Goal: Information Seeking & Learning: Learn about a topic

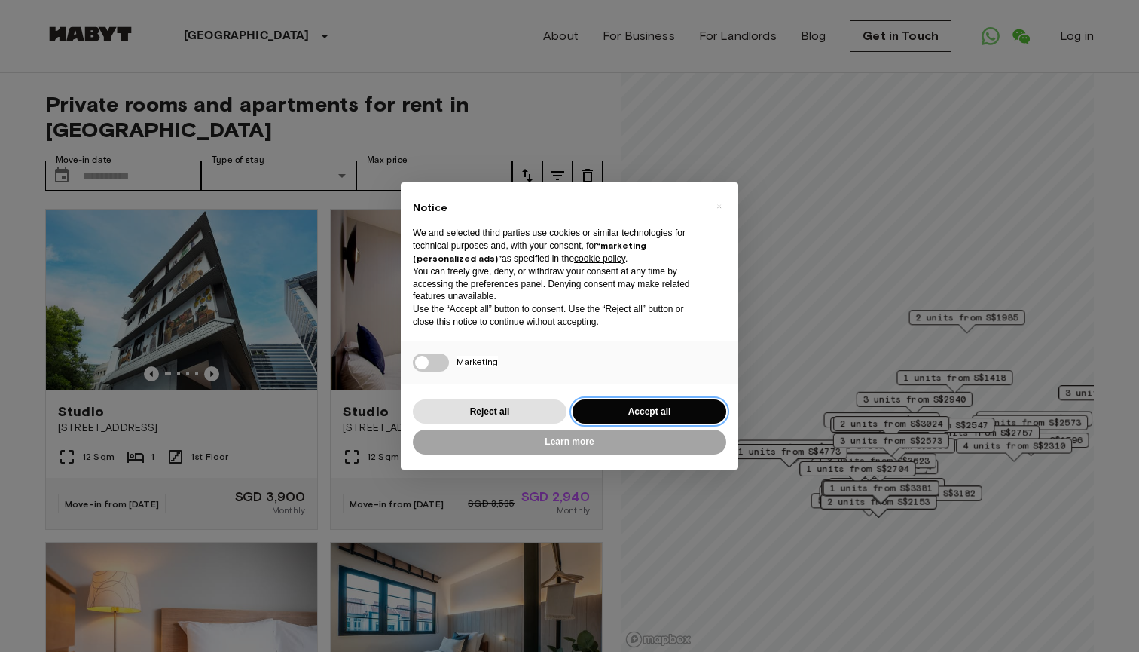
click at [631, 408] on button "Accept all" at bounding box center [649, 411] width 154 height 25
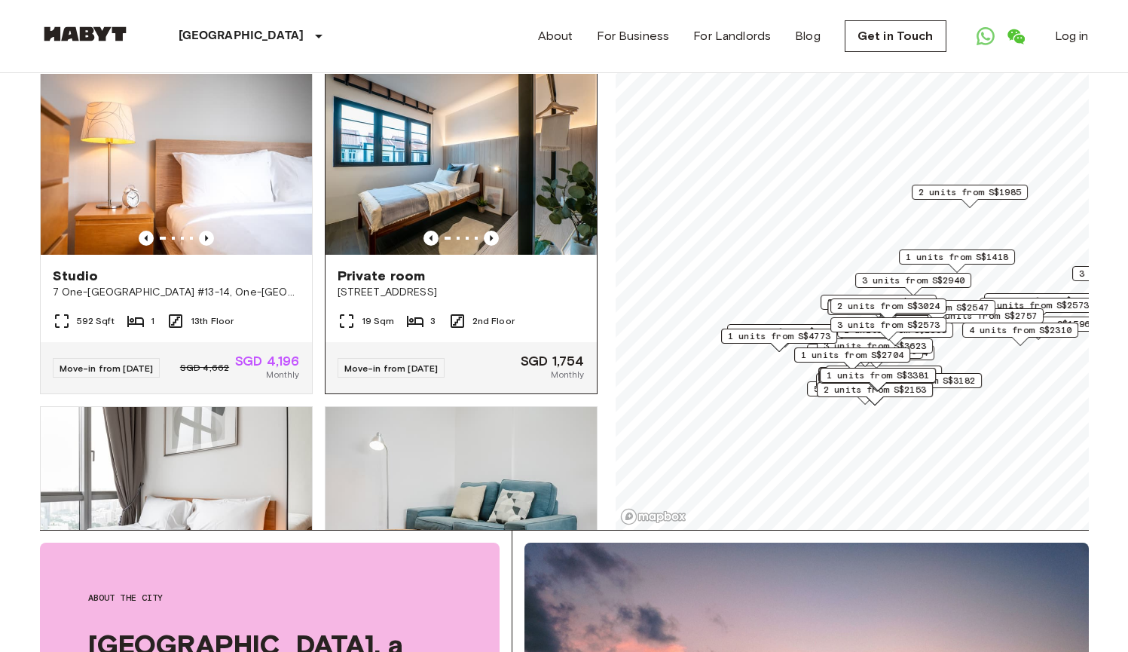
scroll to position [361, 0]
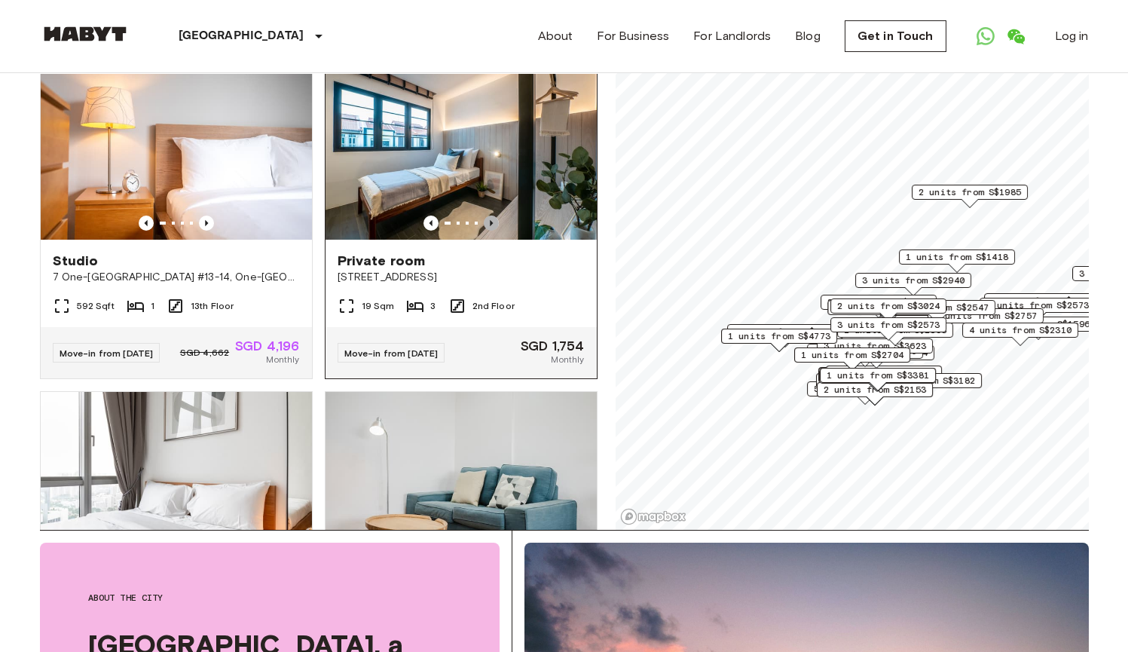
click at [484, 215] on icon "Previous image" at bounding box center [491, 222] width 15 height 15
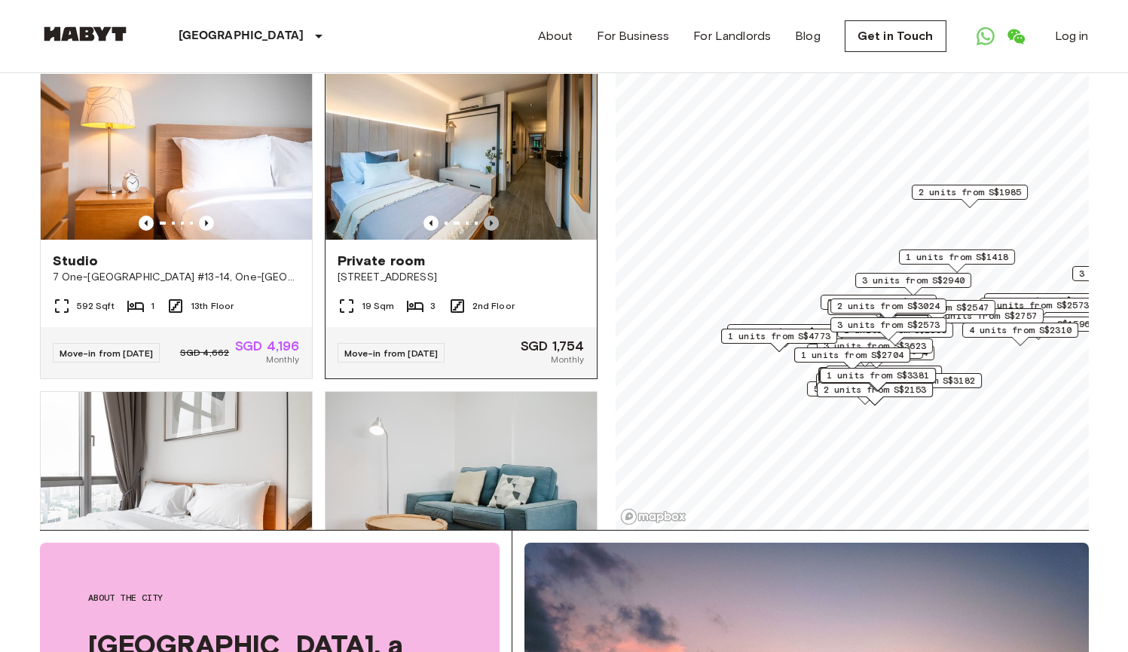
click at [484, 215] on icon "Previous image" at bounding box center [491, 222] width 15 height 15
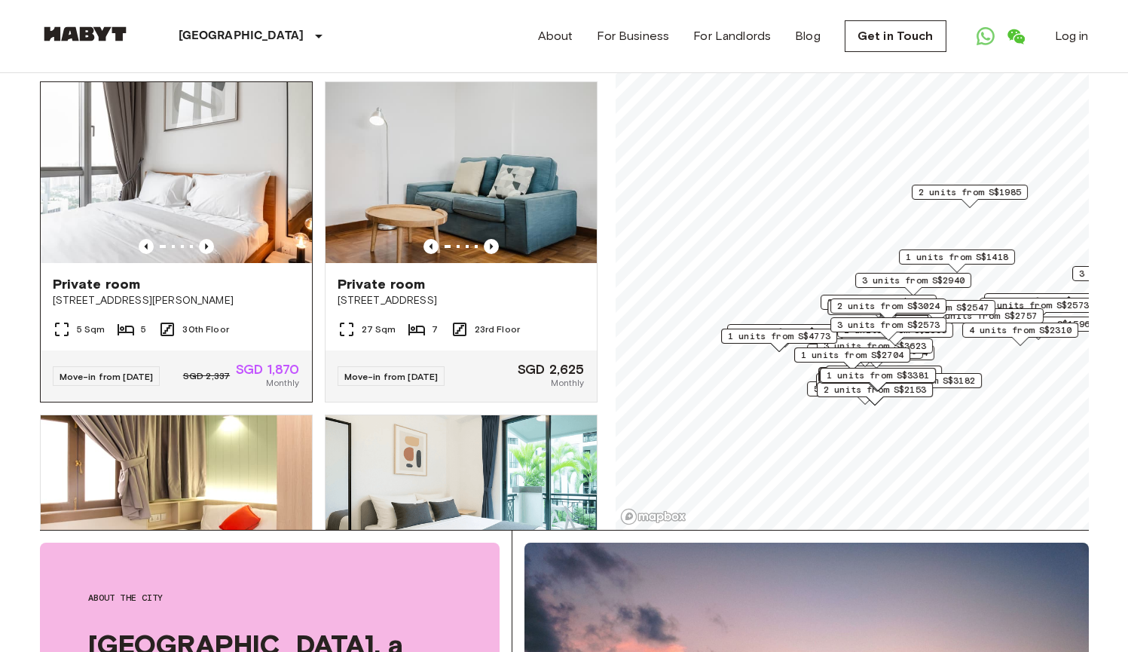
scroll to position [650, 0]
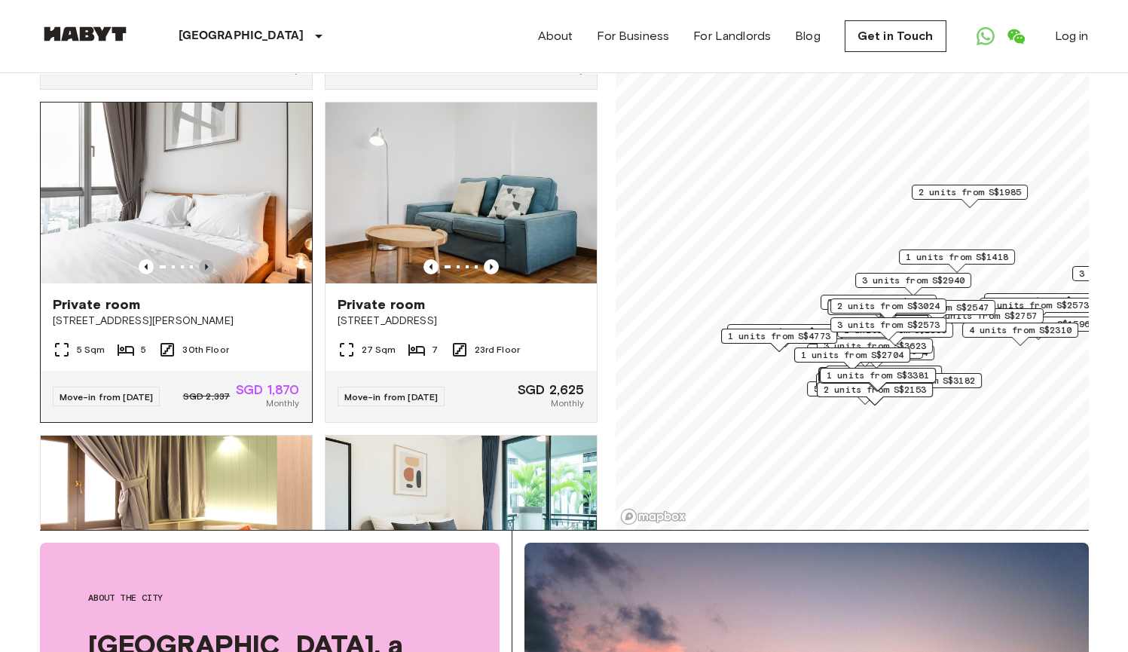
click at [203, 270] on icon "Previous image" at bounding box center [206, 266] width 15 height 15
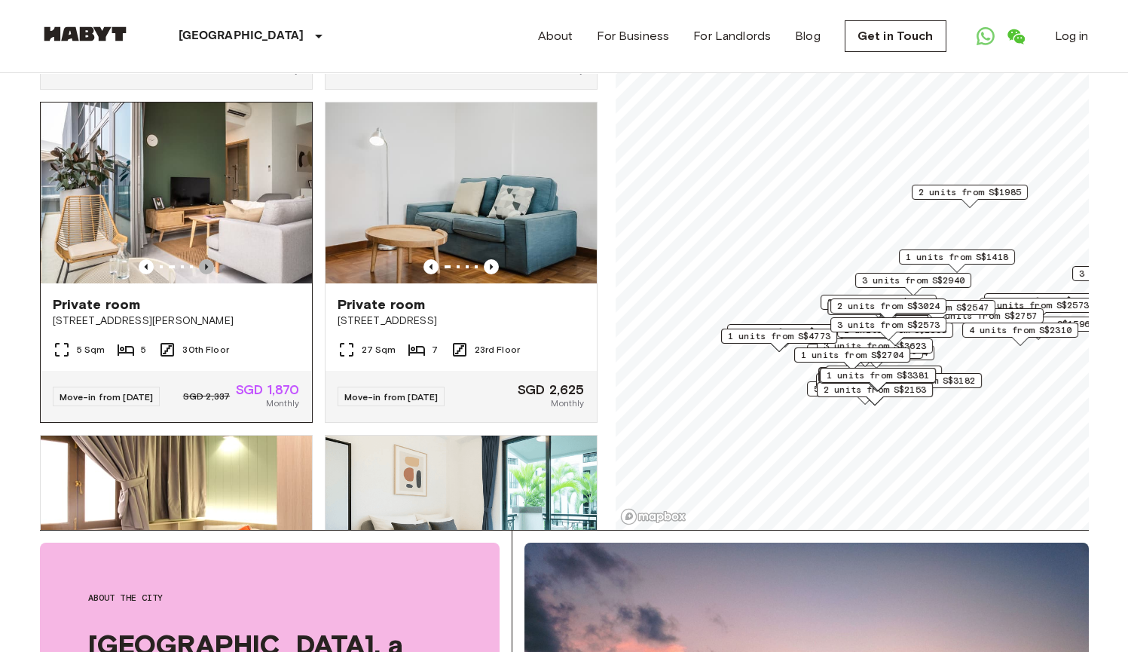
click at [203, 270] on icon "Previous image" at bounding box center [206, 266] width 15 height 15
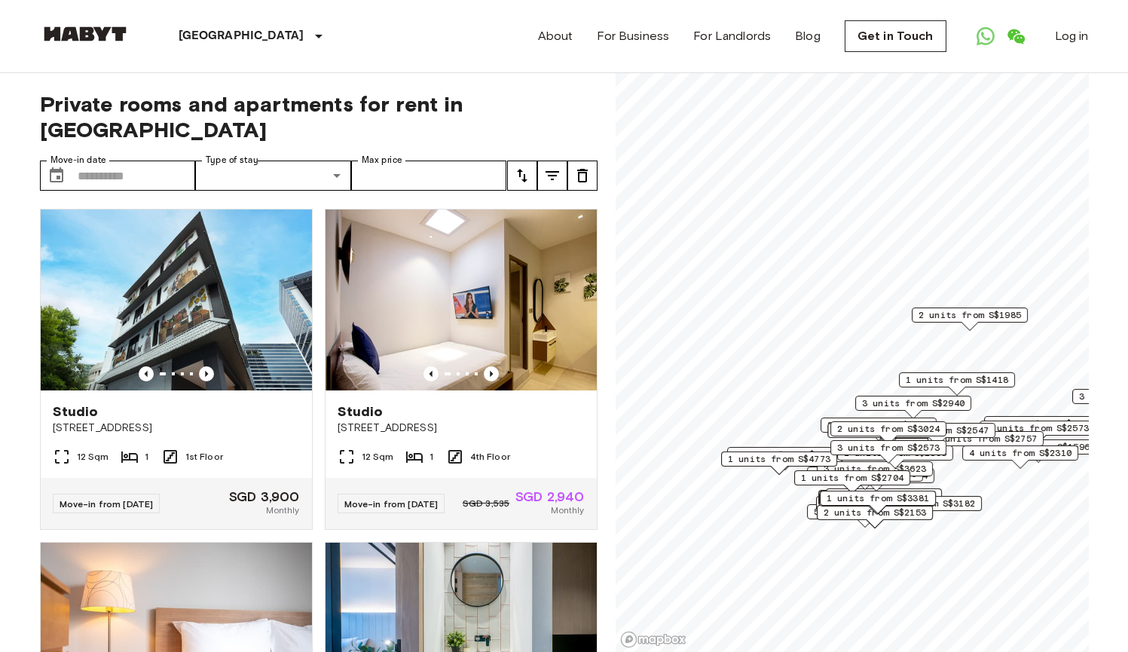
scroll to position [0, 0]
click at [514, 166] on icon "tune" at bounding box center [522, 175] width 18 height 18
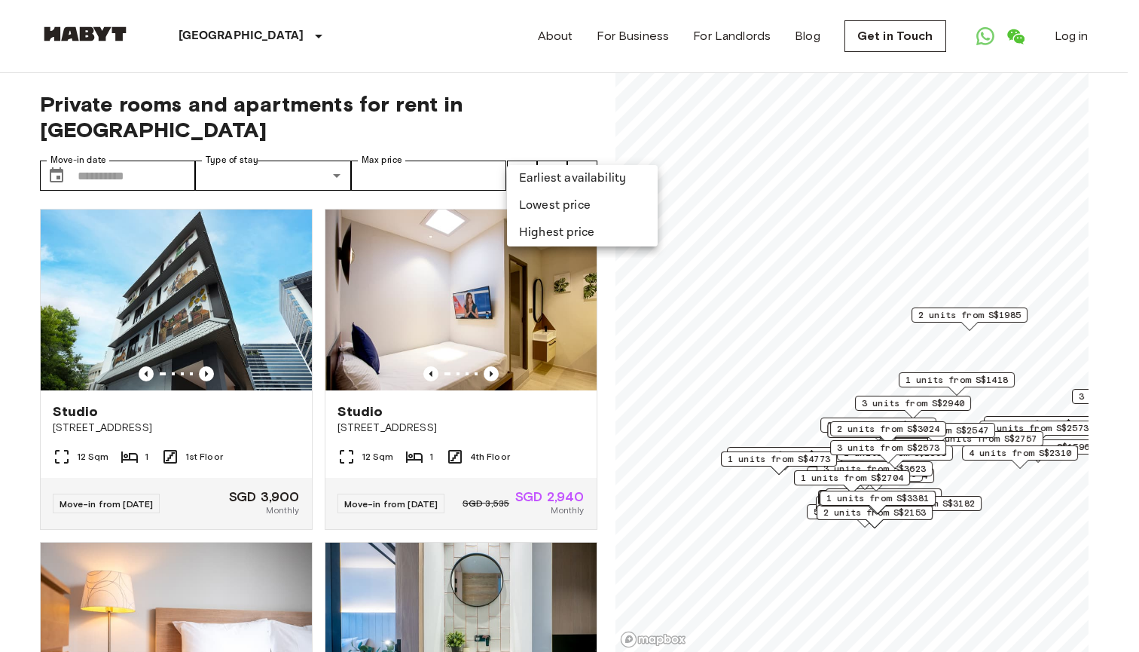
click at [553, 207] on li "Lowest price" at bounding box center [582, 205] width 151 height 27
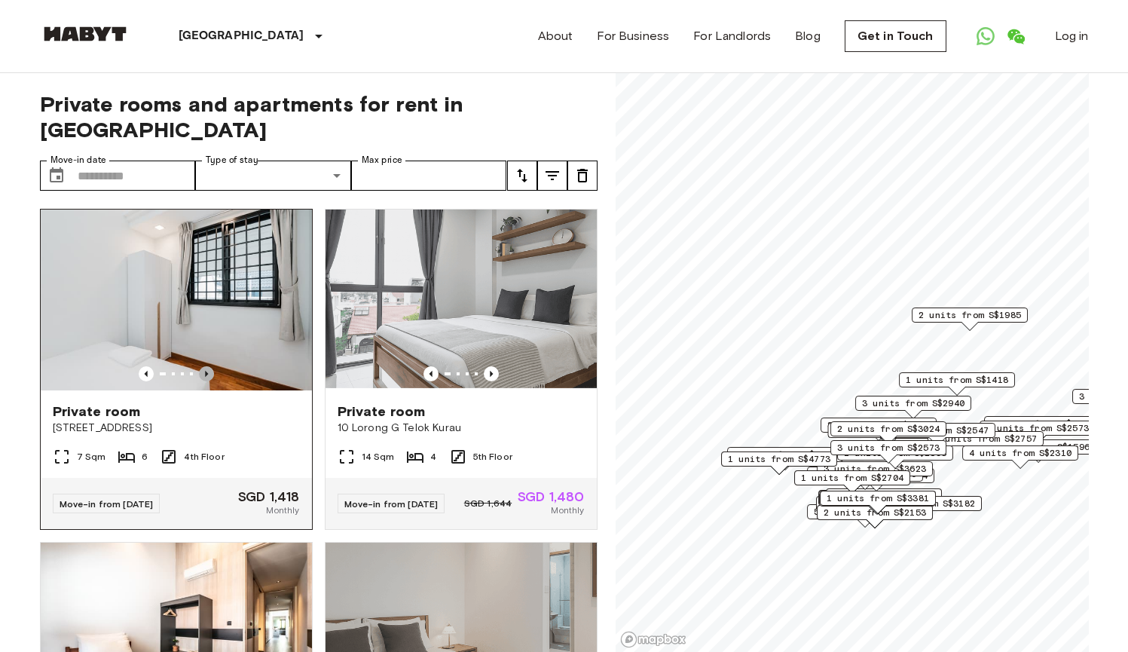
click at [206, 366] on icon "Previous image" at bounding box center [206, 373] width 15 height 15
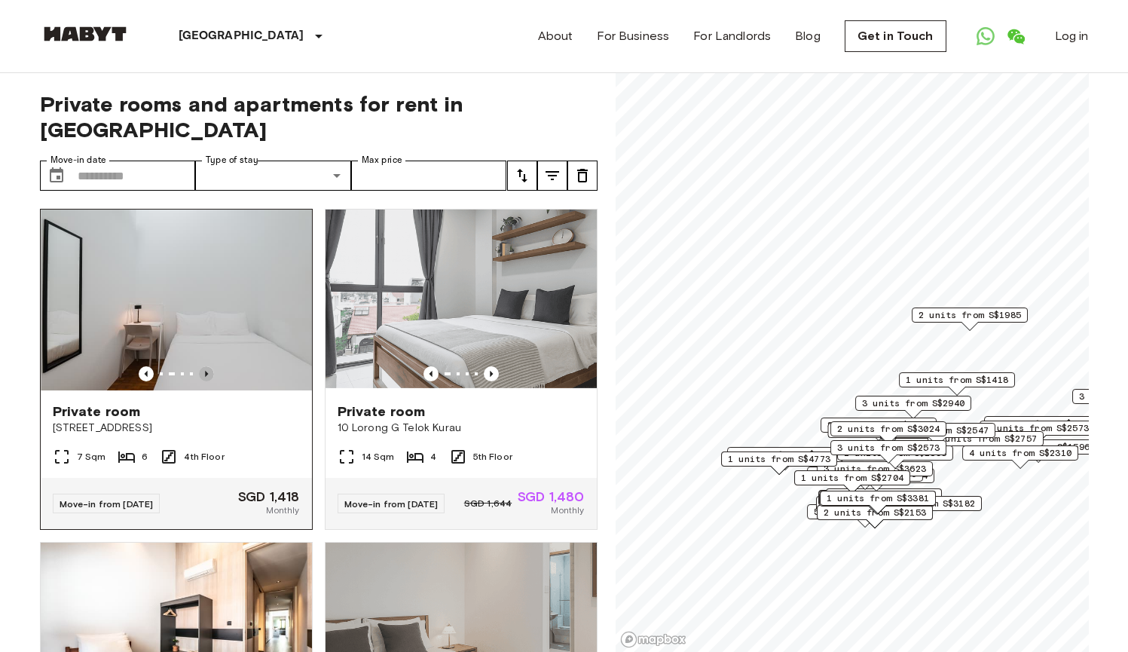
click at [205, 366] on icon "Previous image" at bounding box center [206, 373] width 15 height 15
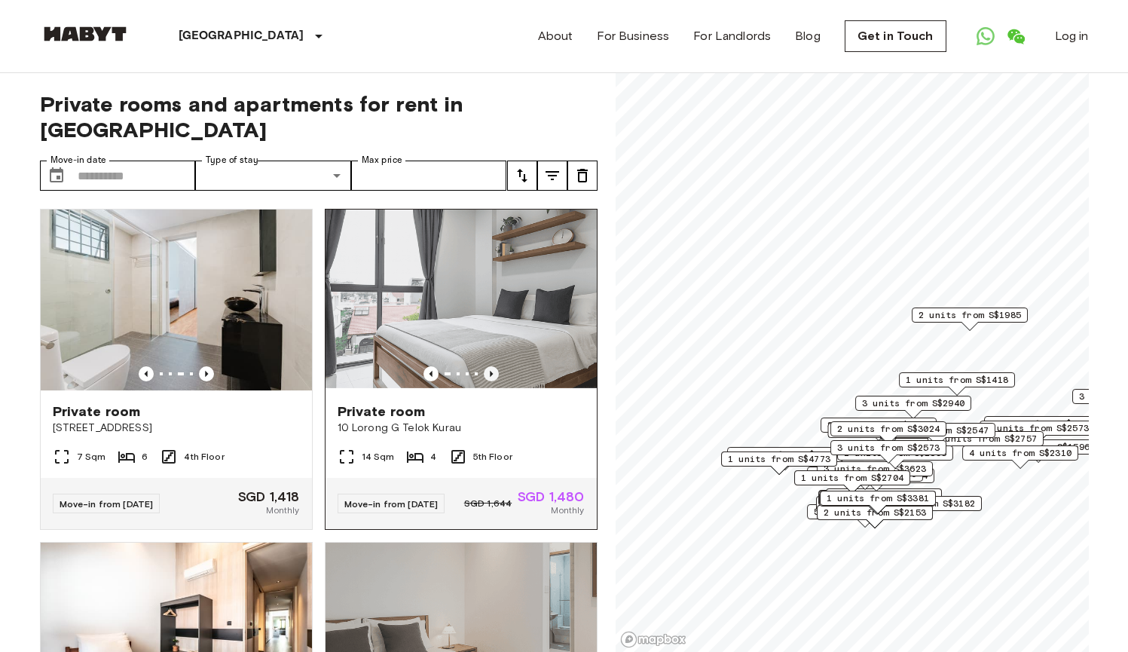
click at [484, 366] on icon "Previous image" at bounding box center [491, 373] width 15 height 15
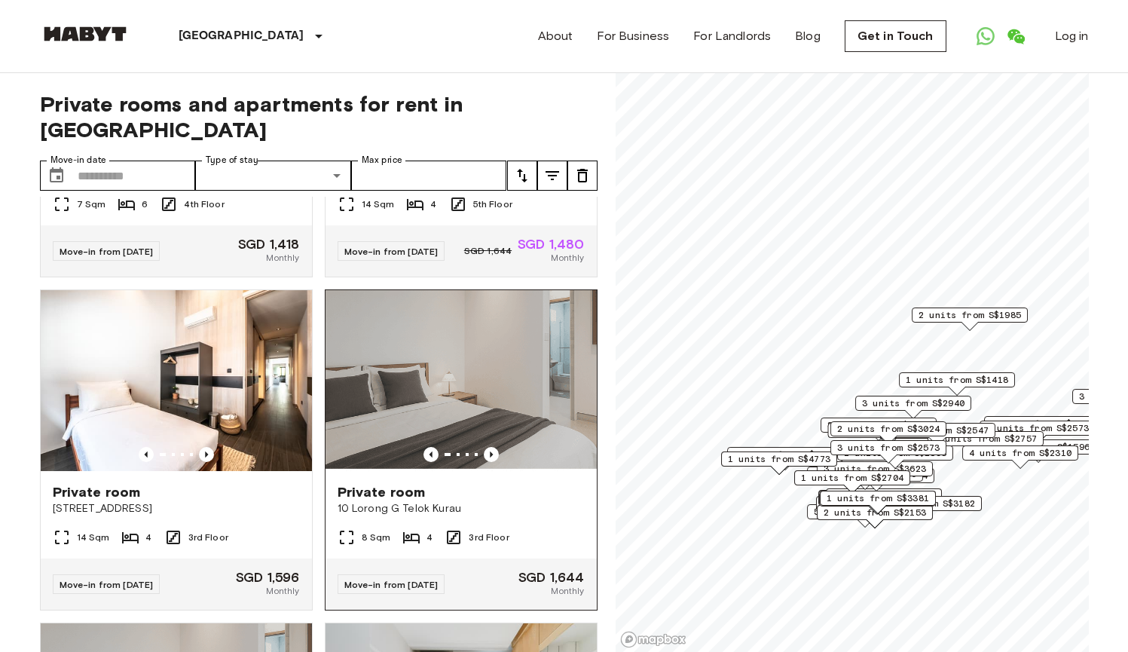
scroll to position [251, 0]
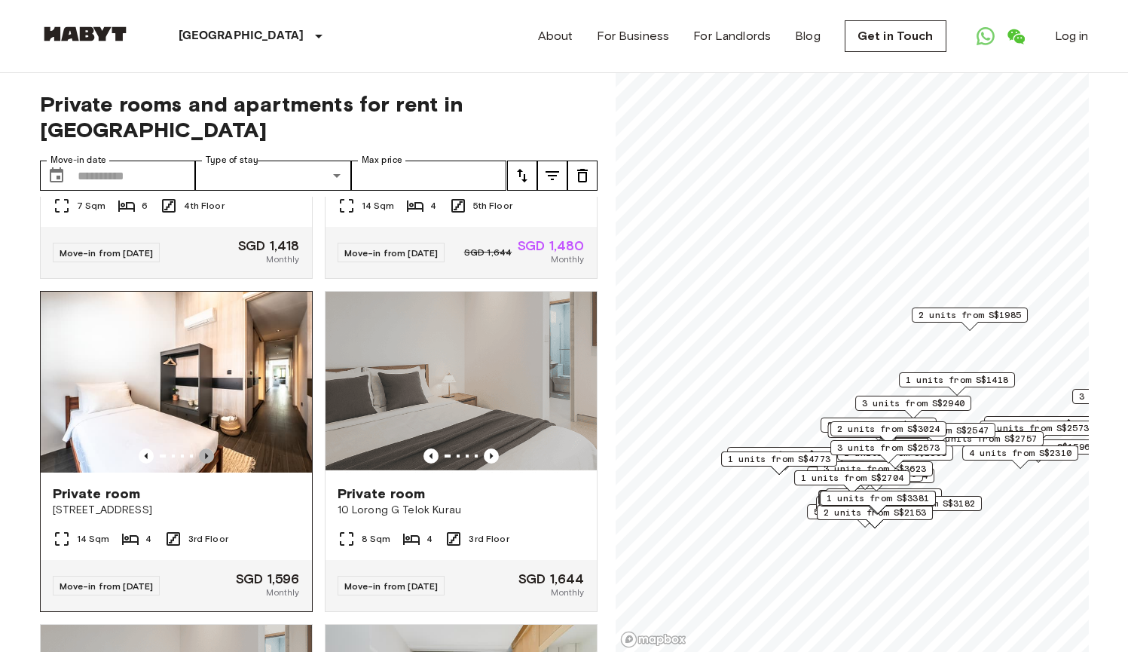
click at [205, 448] on icon "Previous image" at bounding box center [206, 455] width 15 height 15
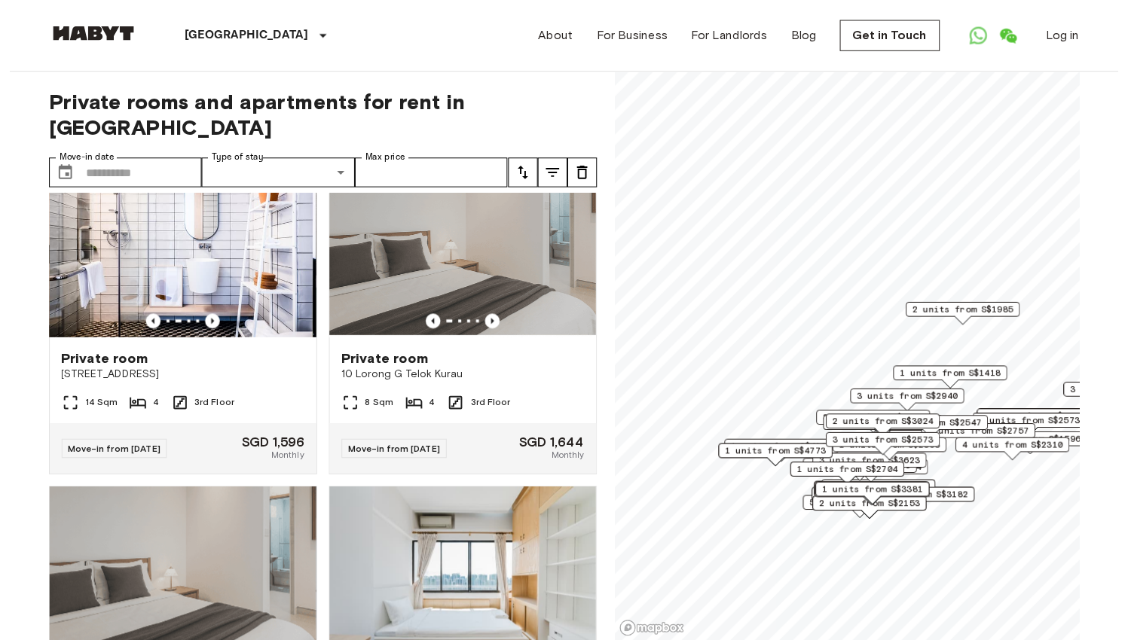
scroll to position [382, 0]
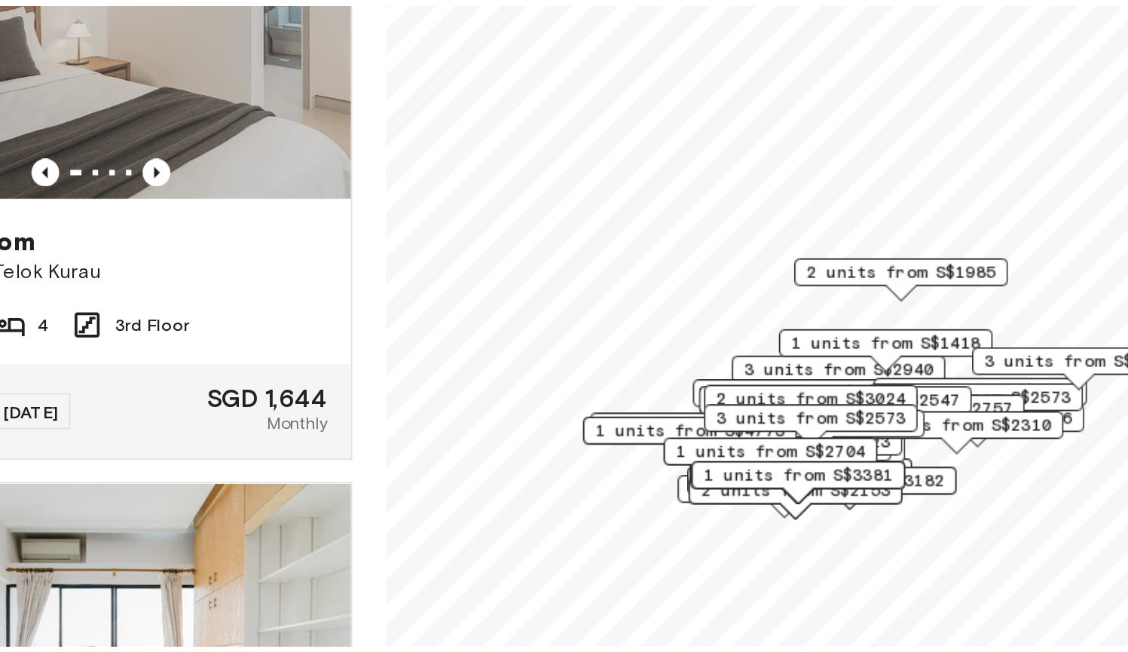
scroll to position [29, 0]
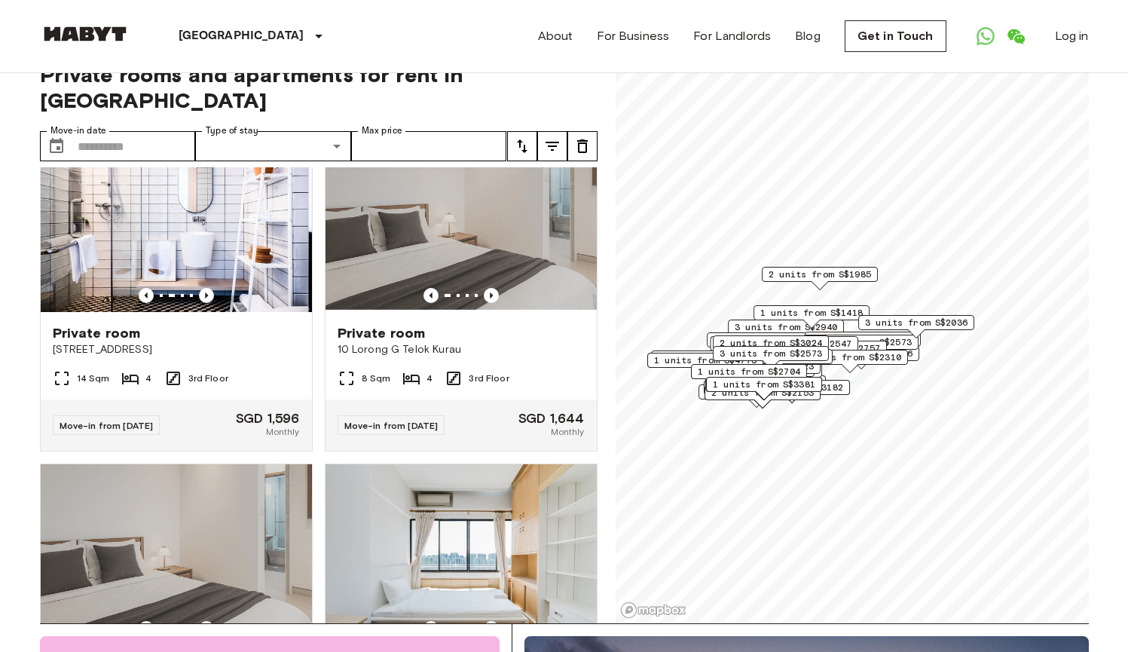
click at [800, 378] on span "1 units from S$3381" at bounding box center [764, 384] width 102 height 14
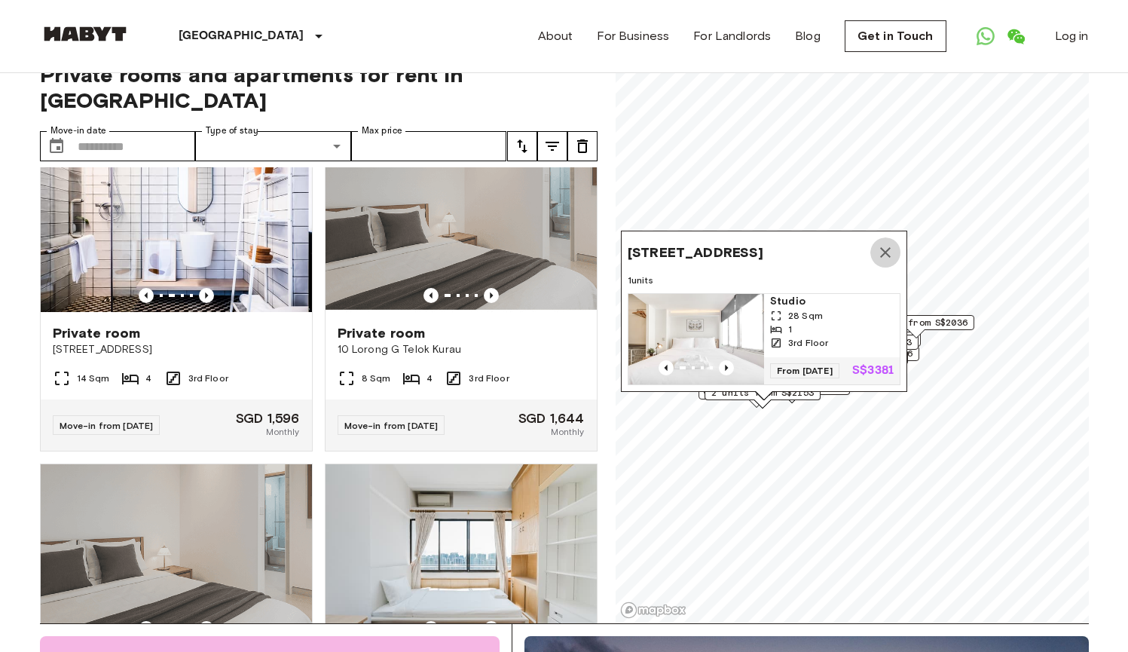
click at [883, 243] on icon "Map marker" at bounding box center [885, 252] width 18 height 18
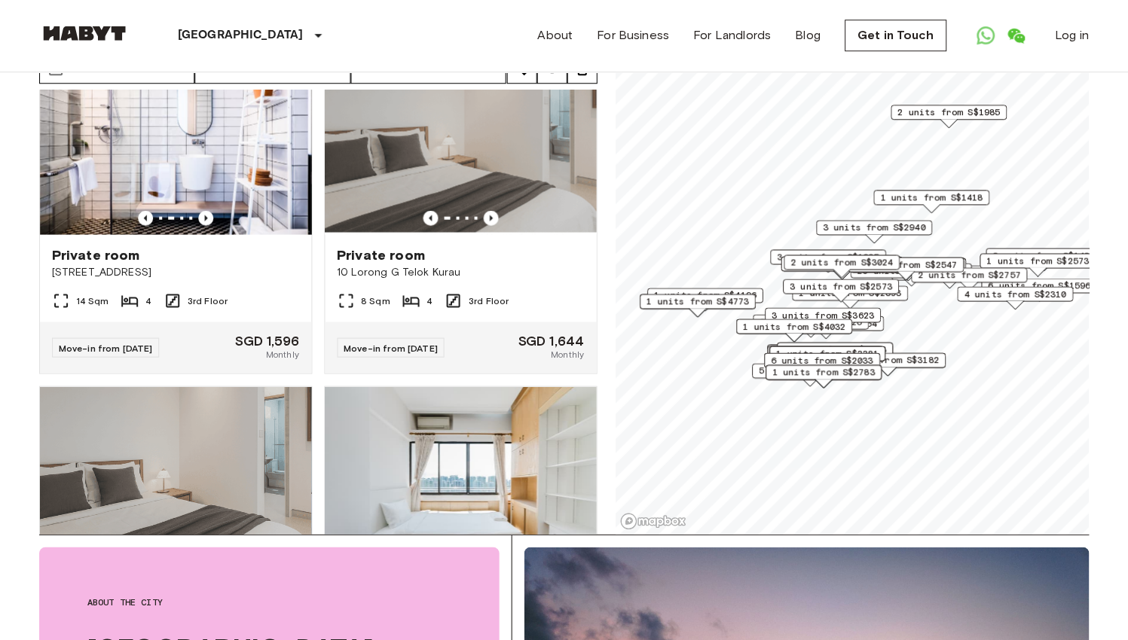
scroll to position [89, 0]
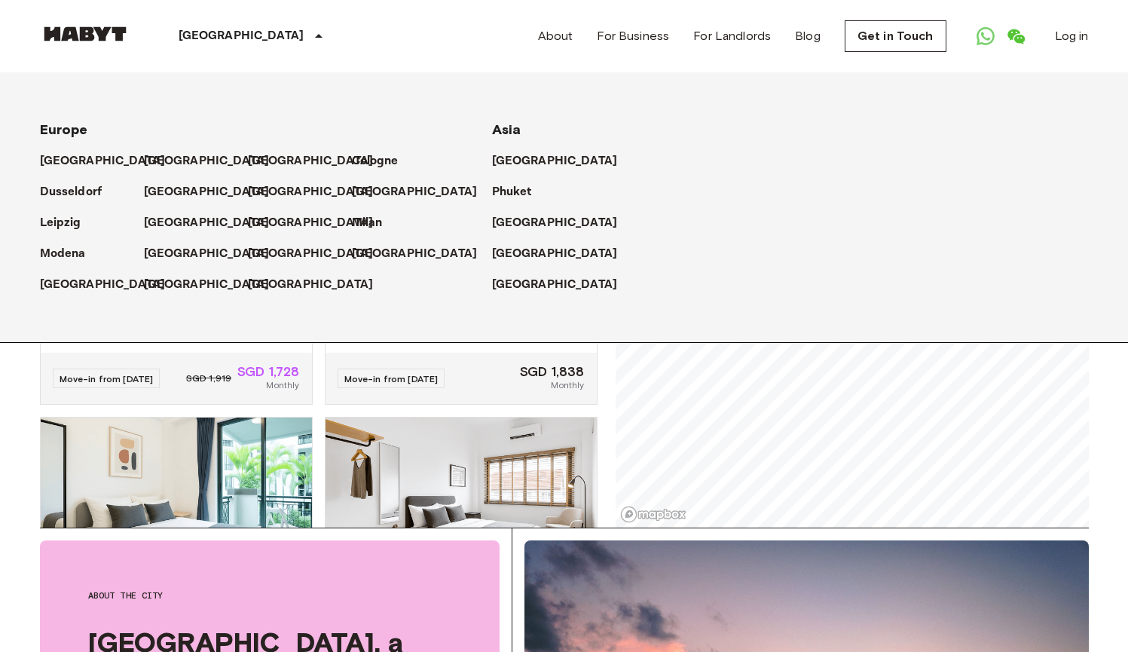
click at [230, 34] on p "[GEOGRAPHIC_DATA]" at bounding box center [242, 36] width 126 height 18
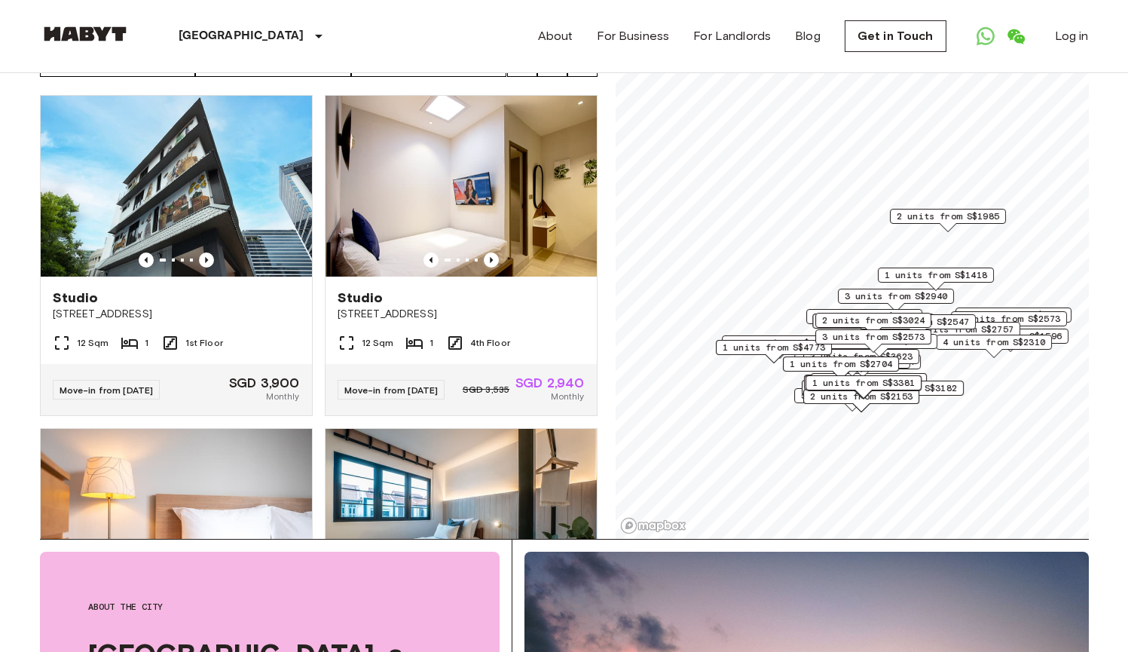
scroll to position [124, 0]
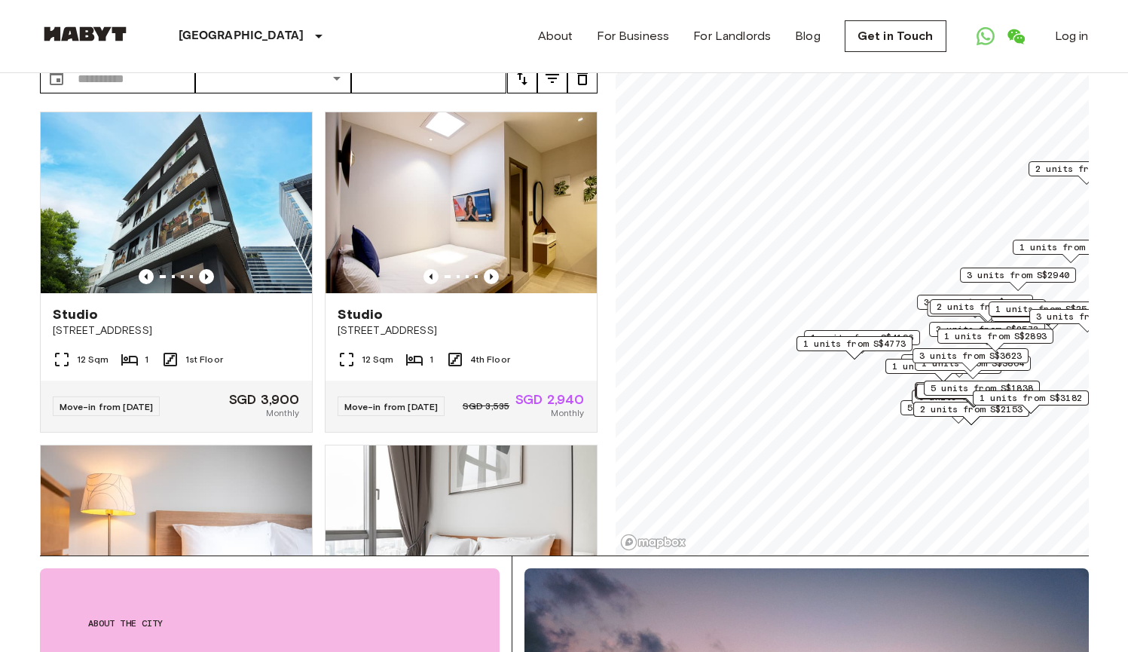
scroll to position [100, 0]
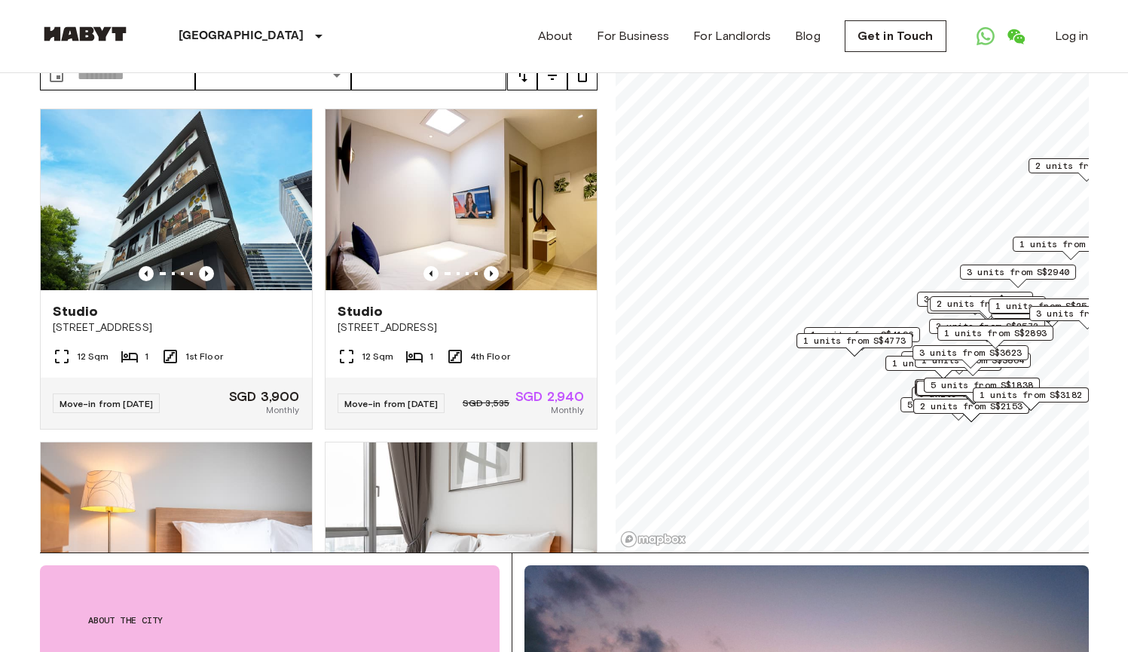
click at [1001, 330] on span "1 units from S$2893" at bounding box center [995, 333] width 102 height 14
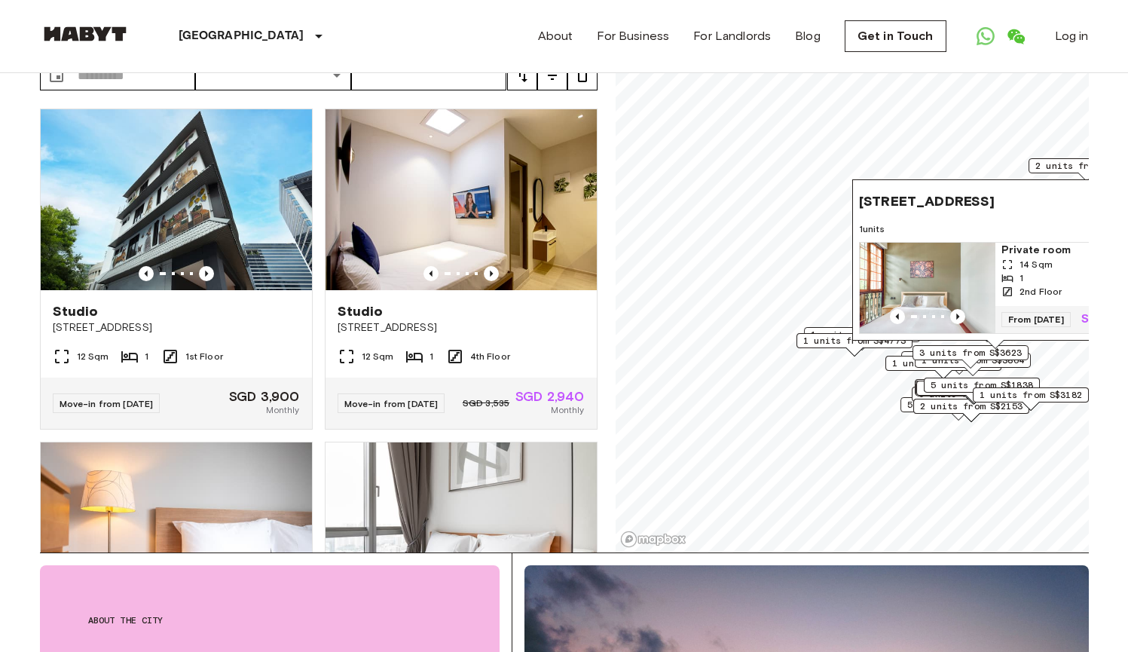
click at [1003, 388] on span "1 units from S$3182" at bounding box center [1030, 395] width 102 height 14
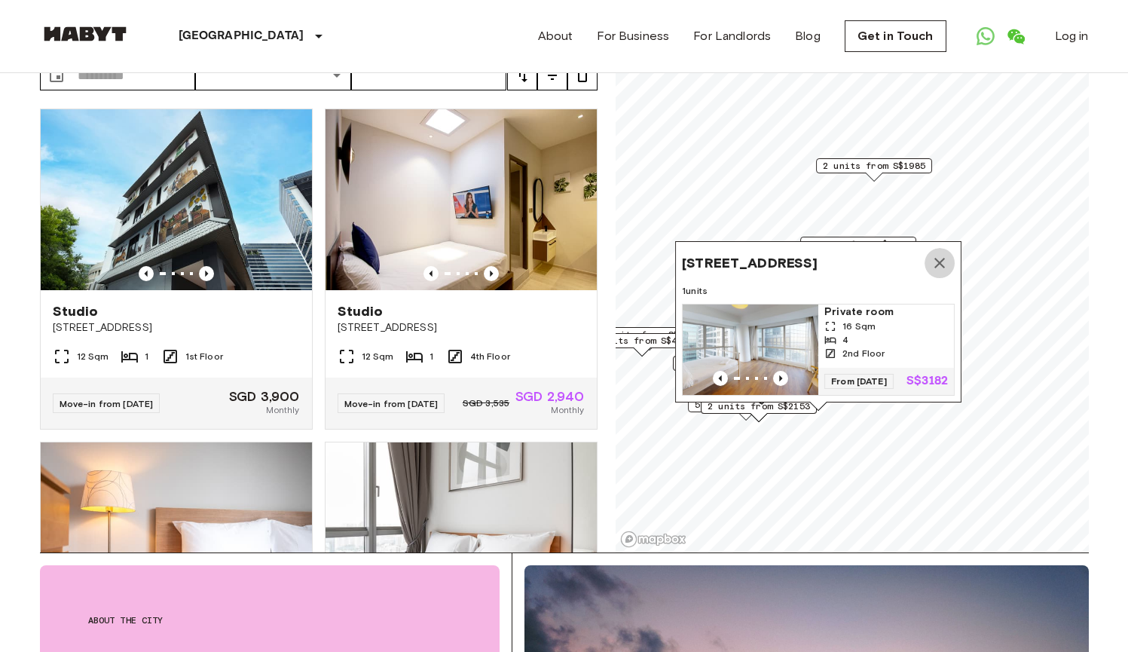
click at [939, 248] on button "Map marker" at bounding box center [939, 263] width 30 height 30
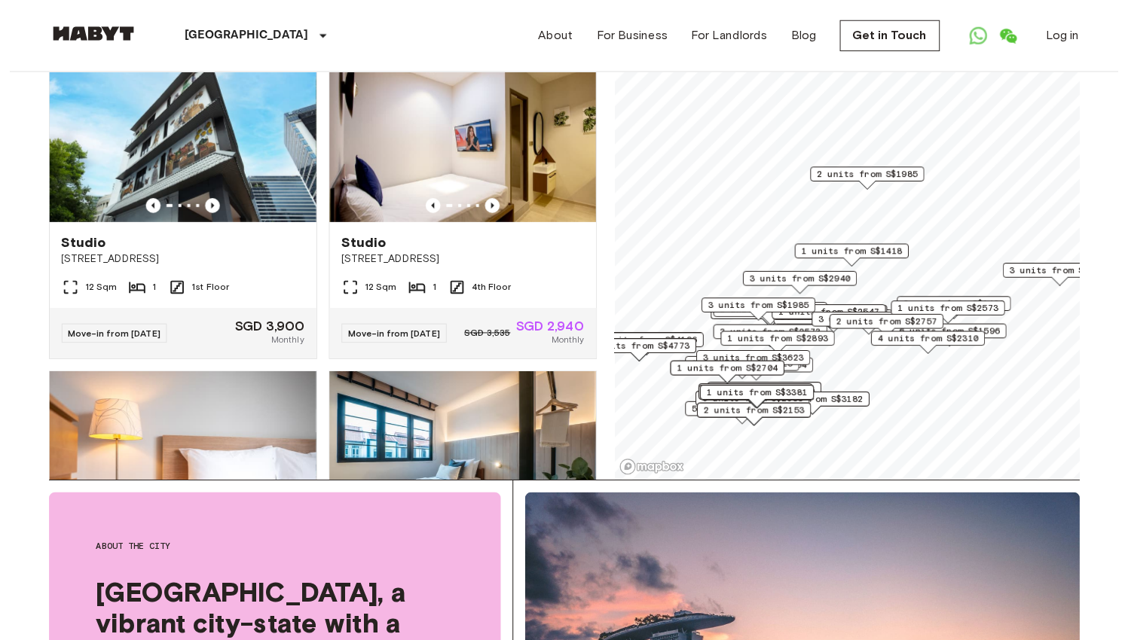
scroll to position [108, 0]
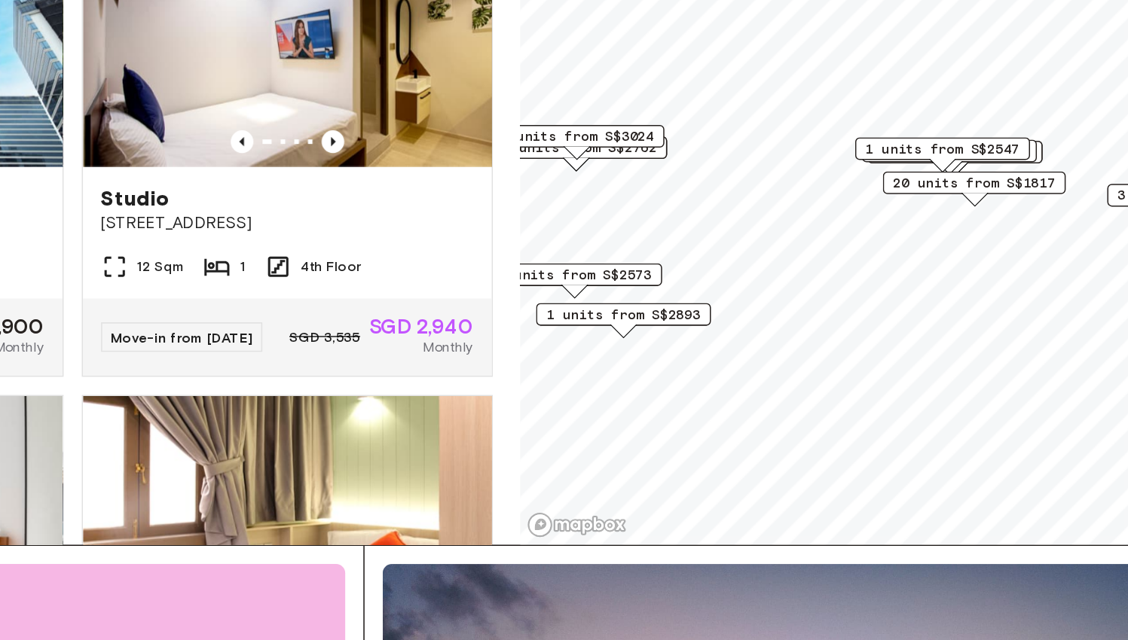
click at [862, 285] on span "20 units from S$1817" at bounding box center [916, 292] width 108 height 14
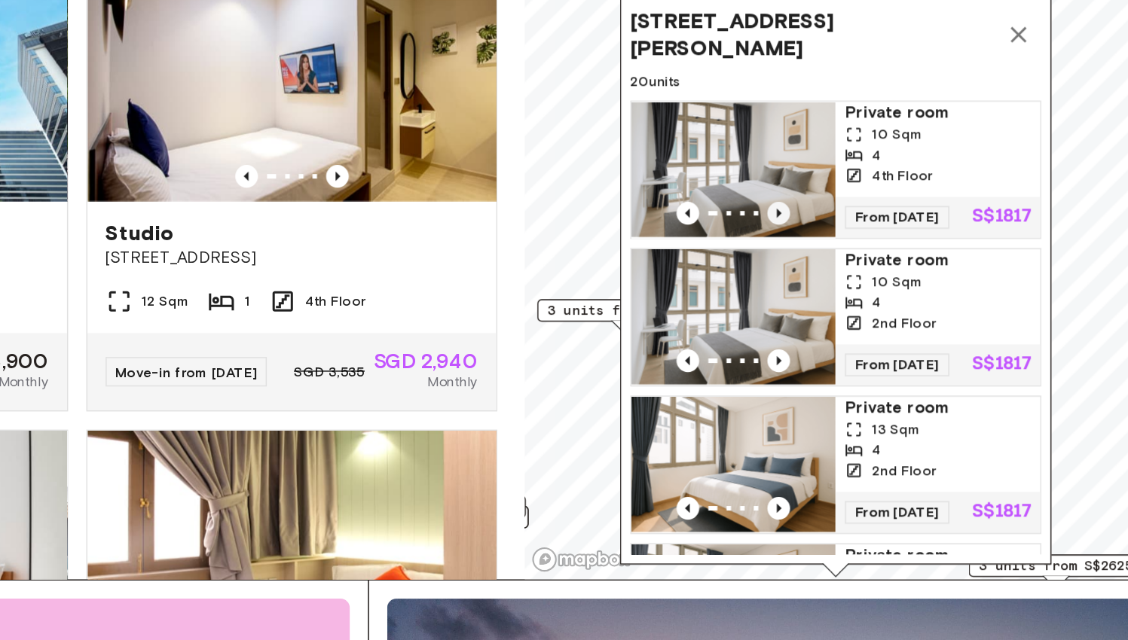
click at [777, 282] on icon "Previous image" at bounding box center [784, 289] width 15 height 15
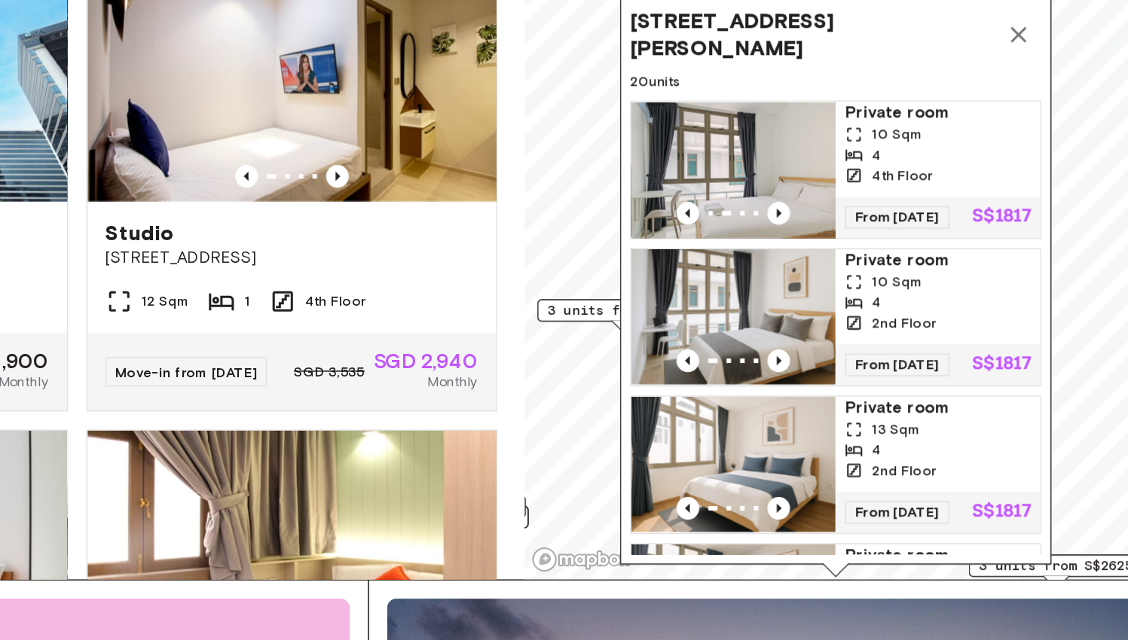
click at [846, 258] on span "4th Floor" at bounding box center [866, 265] width 40 height 14
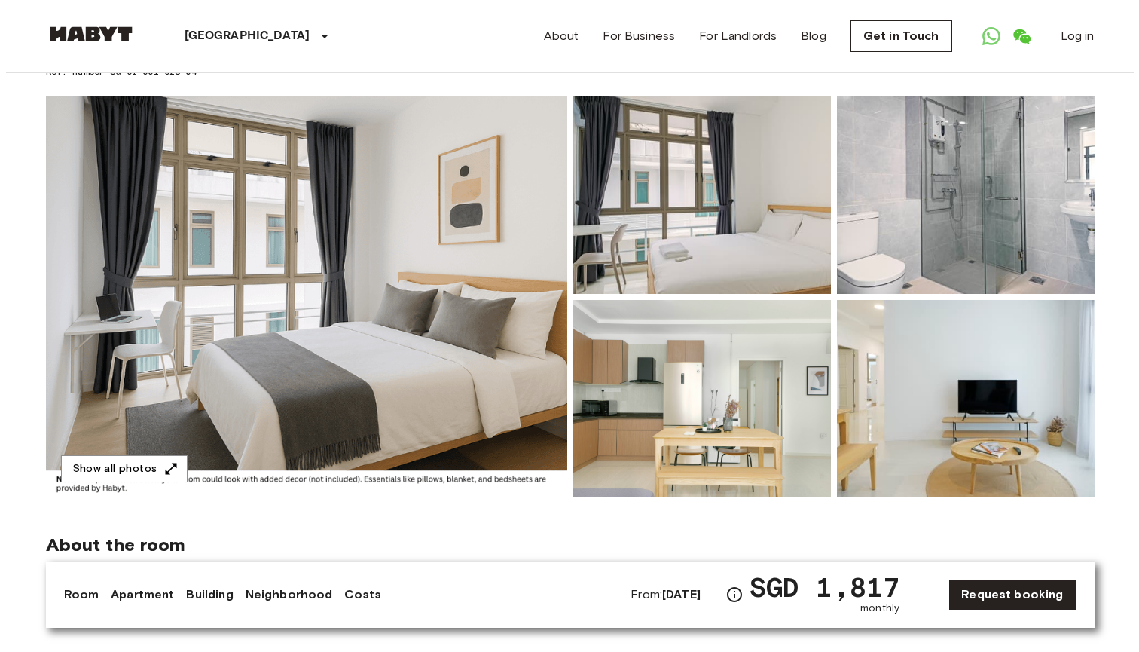
scroll to position [97, 0]
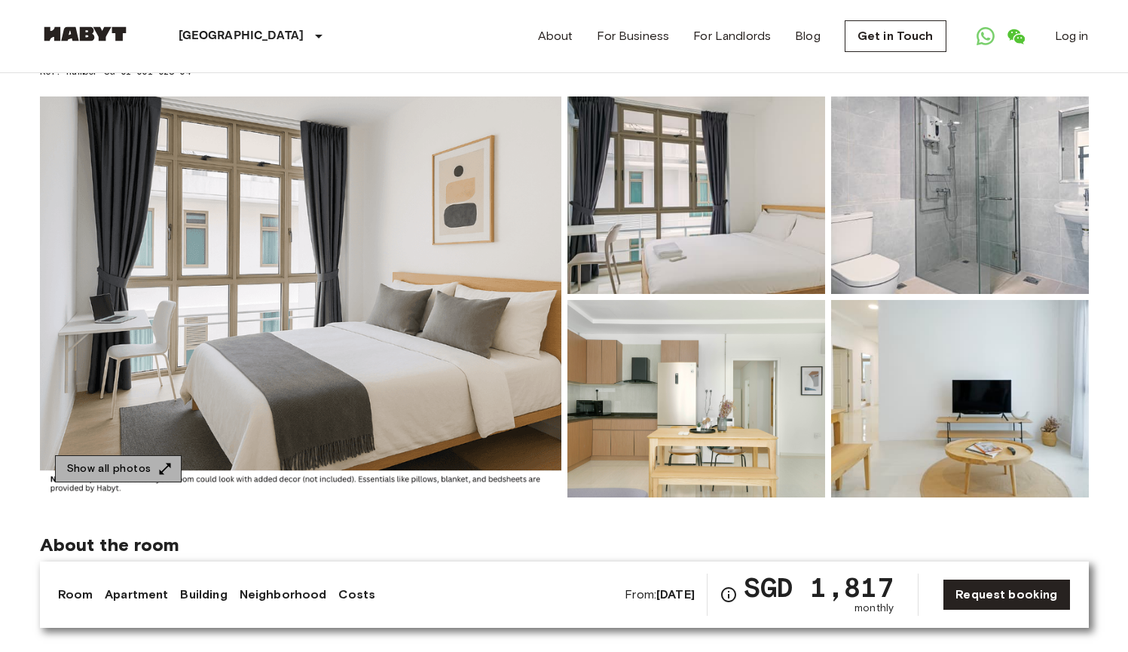
click at [158, 463] on icon "button" at bounding box center [164, 468] width 15 height 15
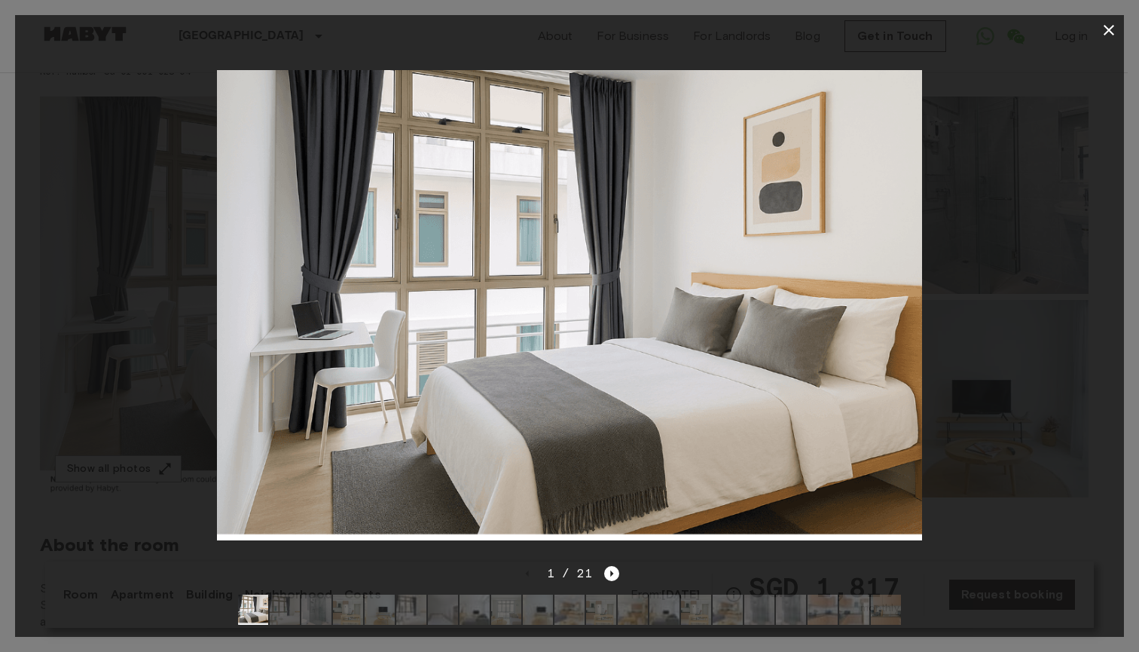
click at [285, 594] on img at bounding box center [285, 609] width 30 height 30
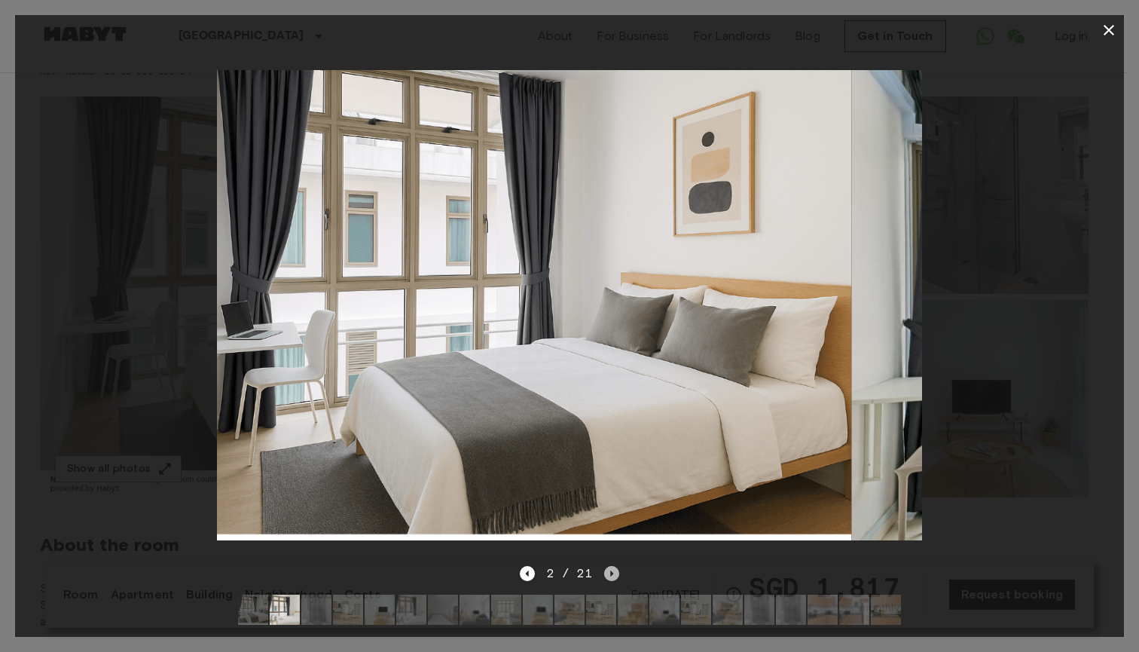
click at [616, 566] on icon "Next image" at bounding box center [611, 573] width 15 height 15
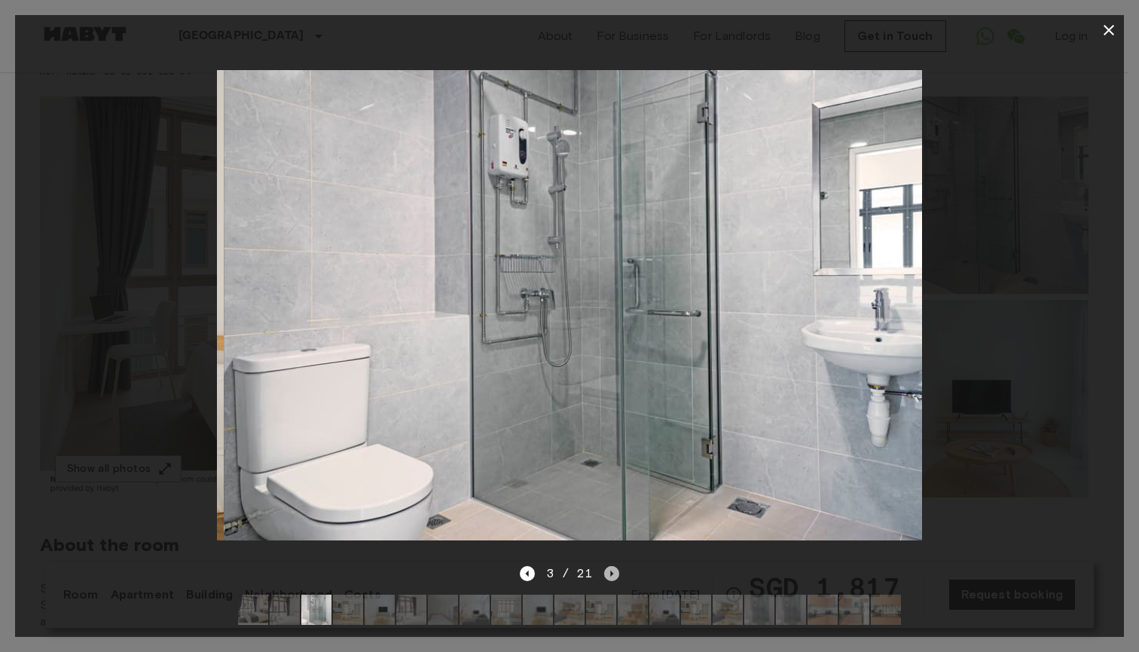
click at [614, 566] on icon "Next image" at bounding box center [611, 573] width 15 height 15
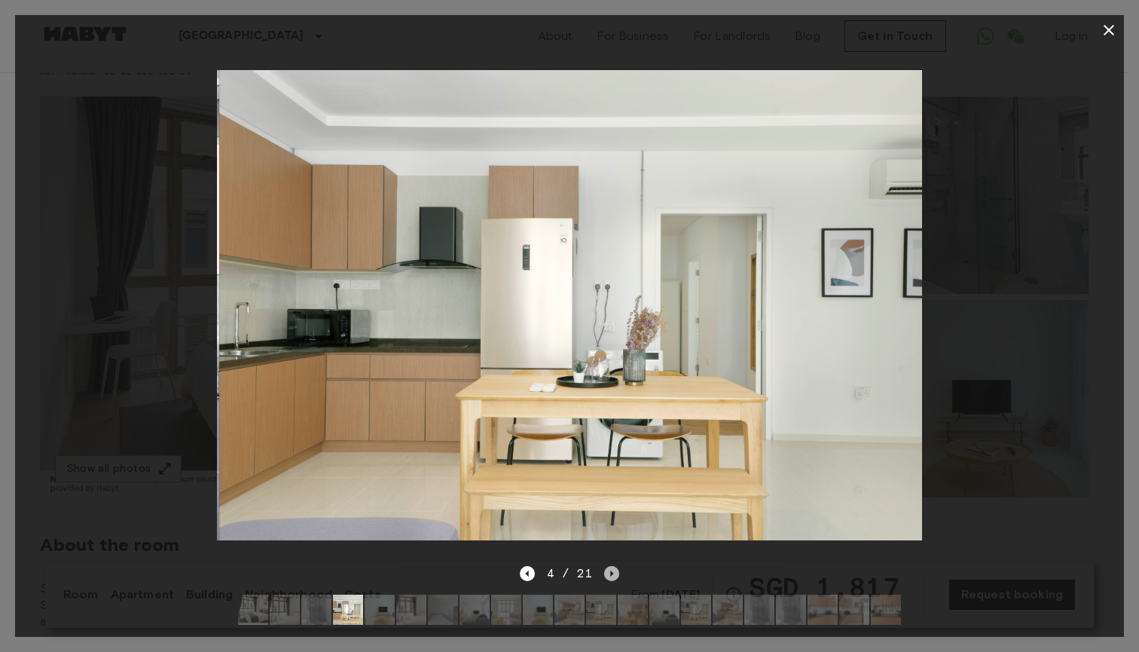
click at [614, 566] on icon "Next image" at bounding box center [611, 573] width 15 height 15
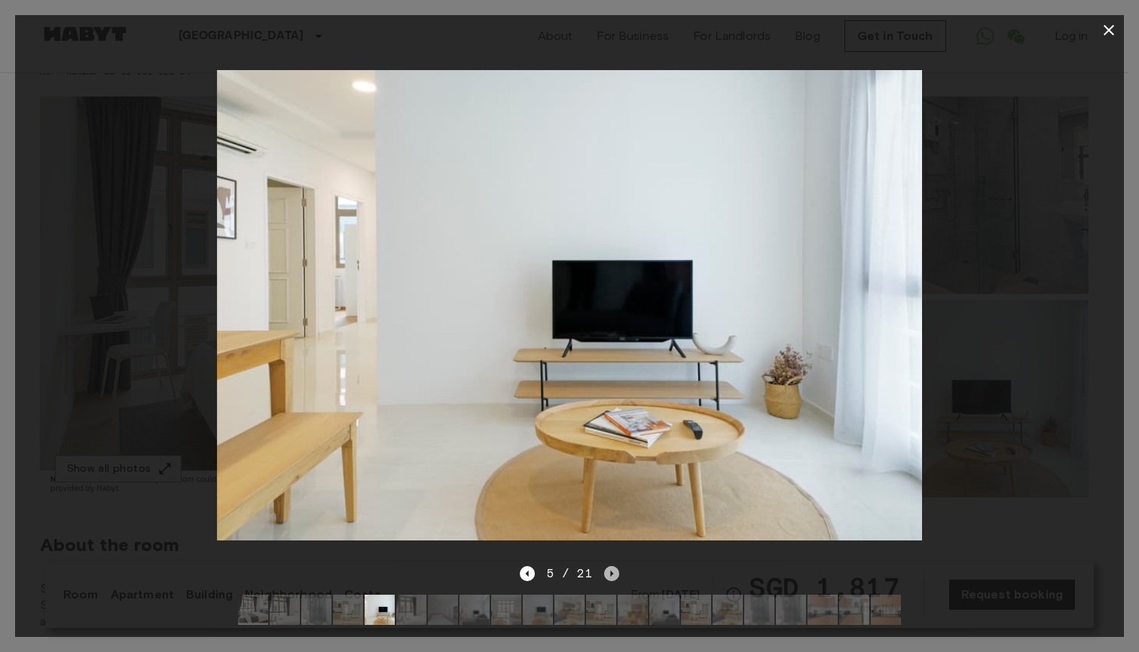
click at [614, 566] on icon "Next image" at bounding box center [611, 573] width 15 height 15
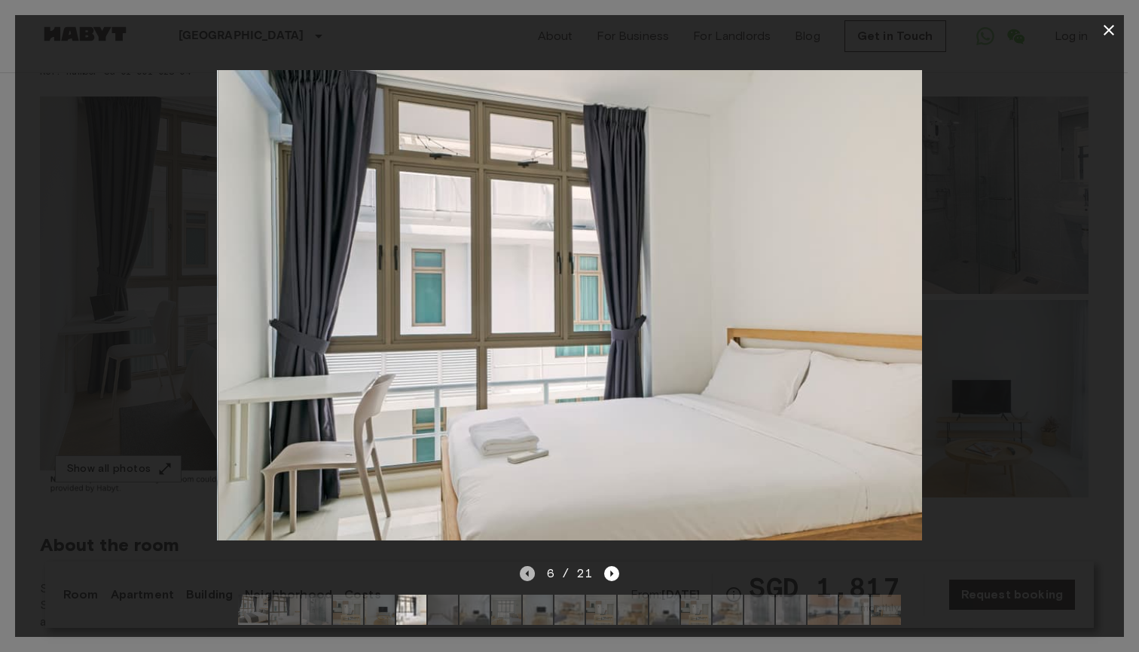
click at [527, 566] on icon "Previous image" at bounding box center [527, 573] width 15 height 15
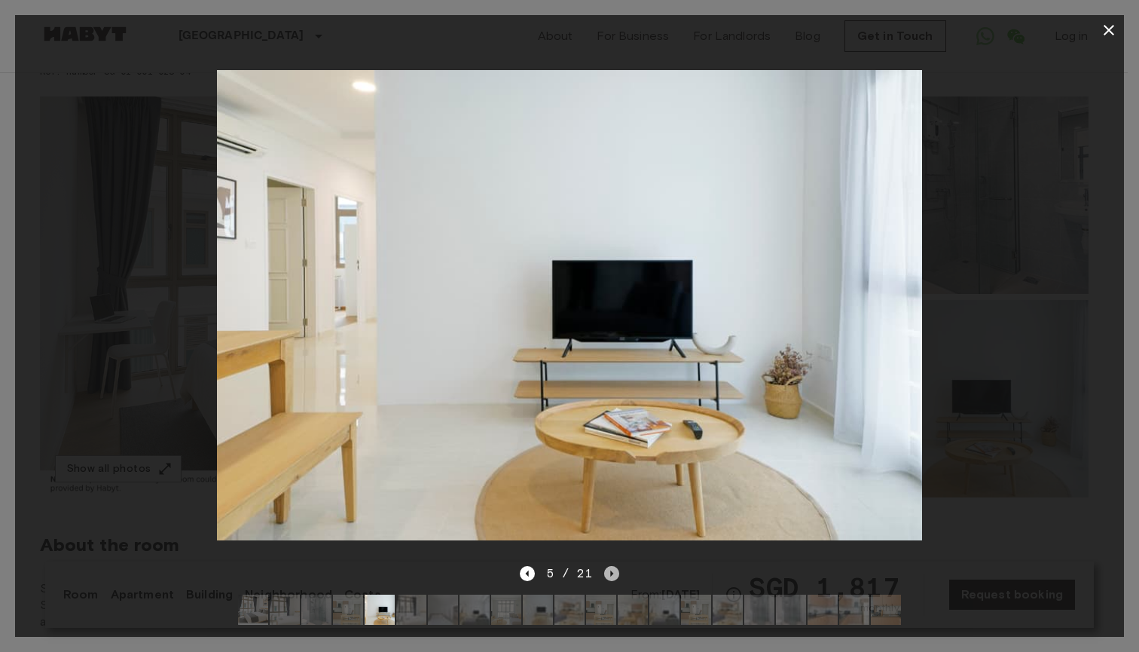
click at [614, 566] on icon "Next image" at bounding box center [611, 573] width 15 height 15
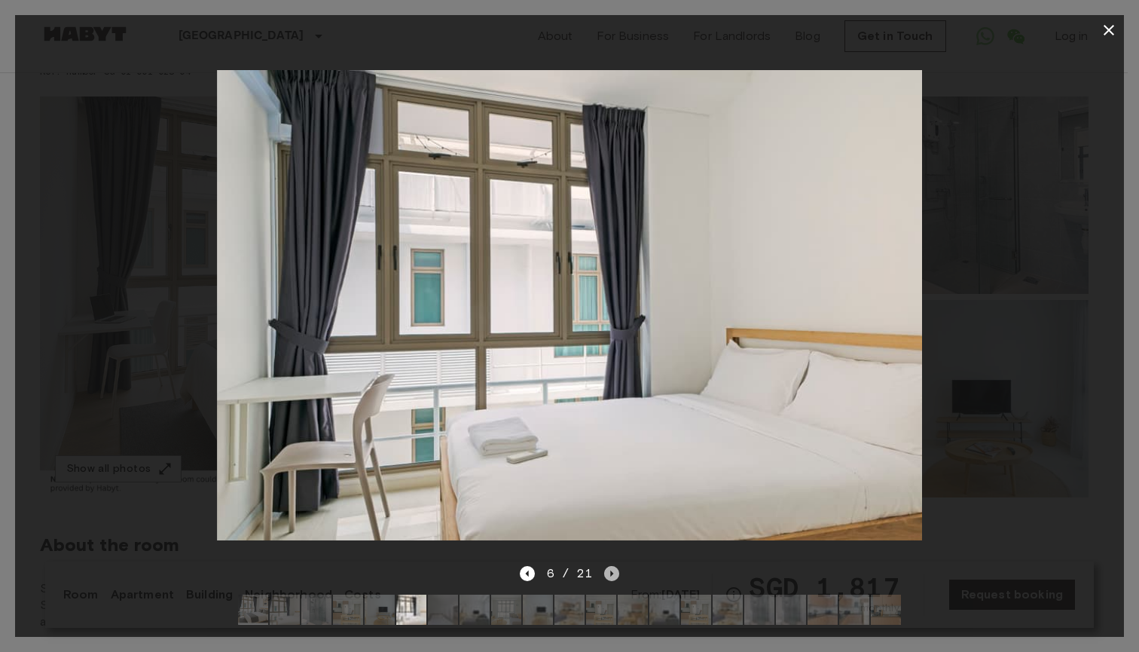
click at [614, 566] on icon "Next image" at bounding box center [611, 573] width 15 height 15
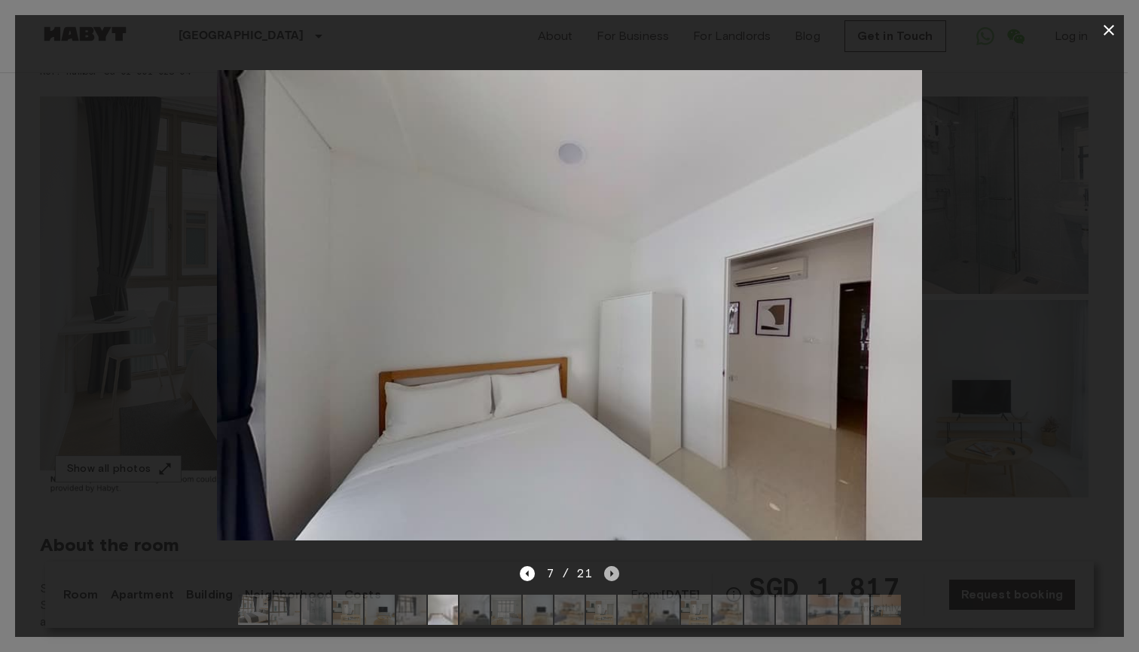
click at [614, 566] on icon "Next image" at bounding box center [611, 573] width 15 height 15
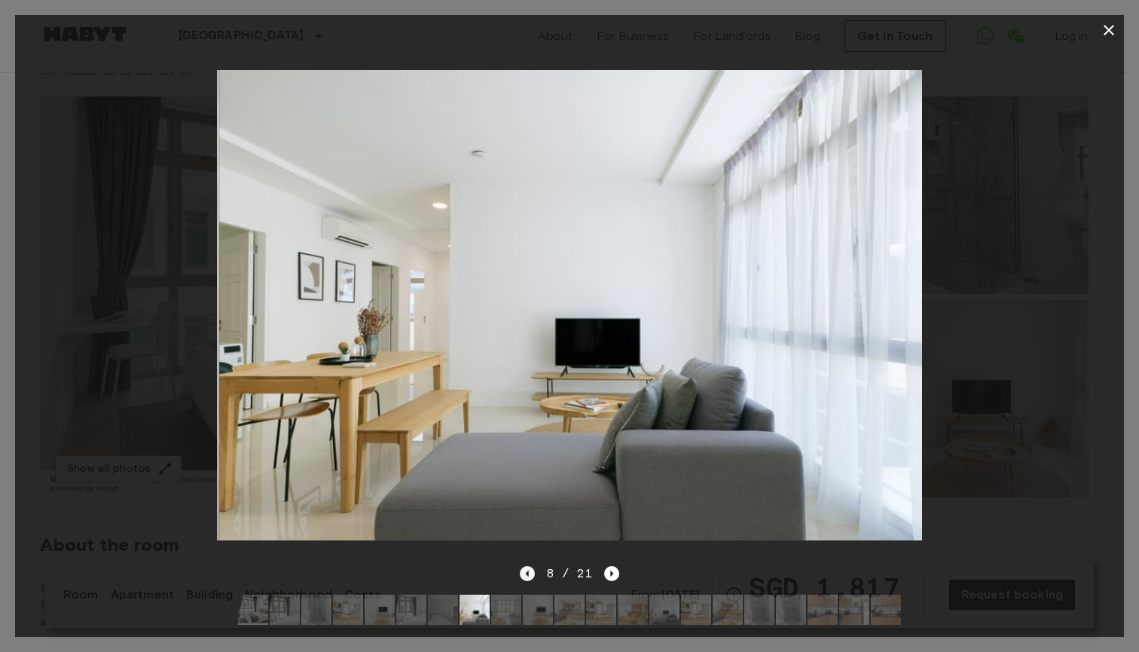
click at [529, 566] on icon "Previous image" at bounding box center [527, 573] width 15 height 15
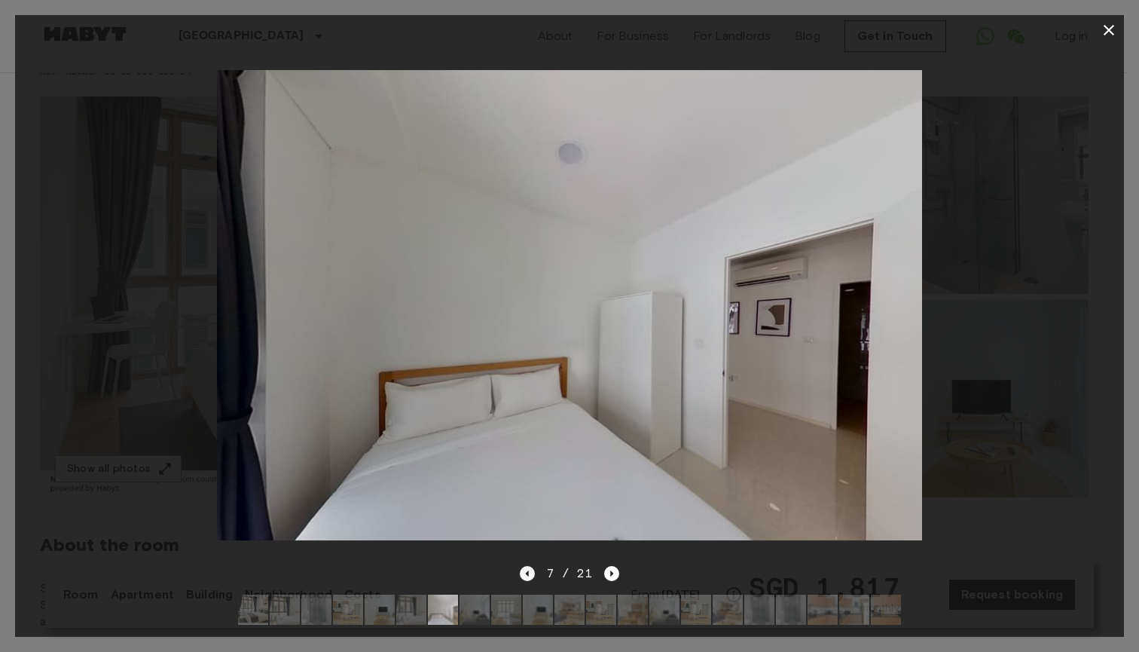
click at [530, 566] on icon "Previous image" at bounding box center [527, 573] width 15 height 15
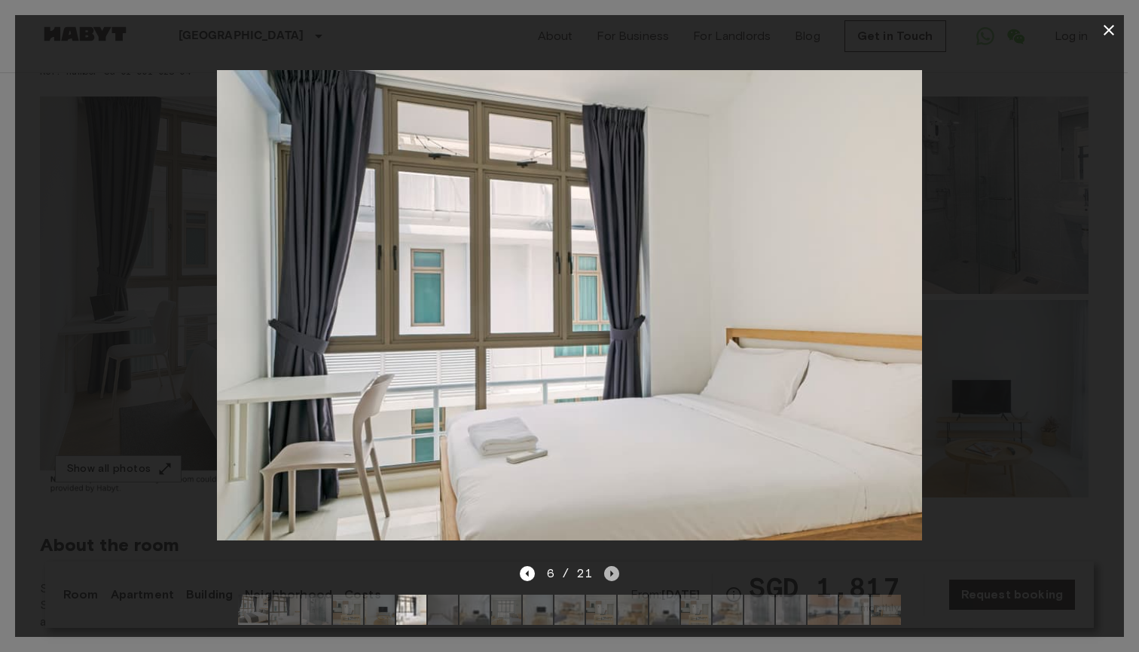
click at [613, 566] on icon "Next image" at bounding box center [611, 573] width 15 height 15
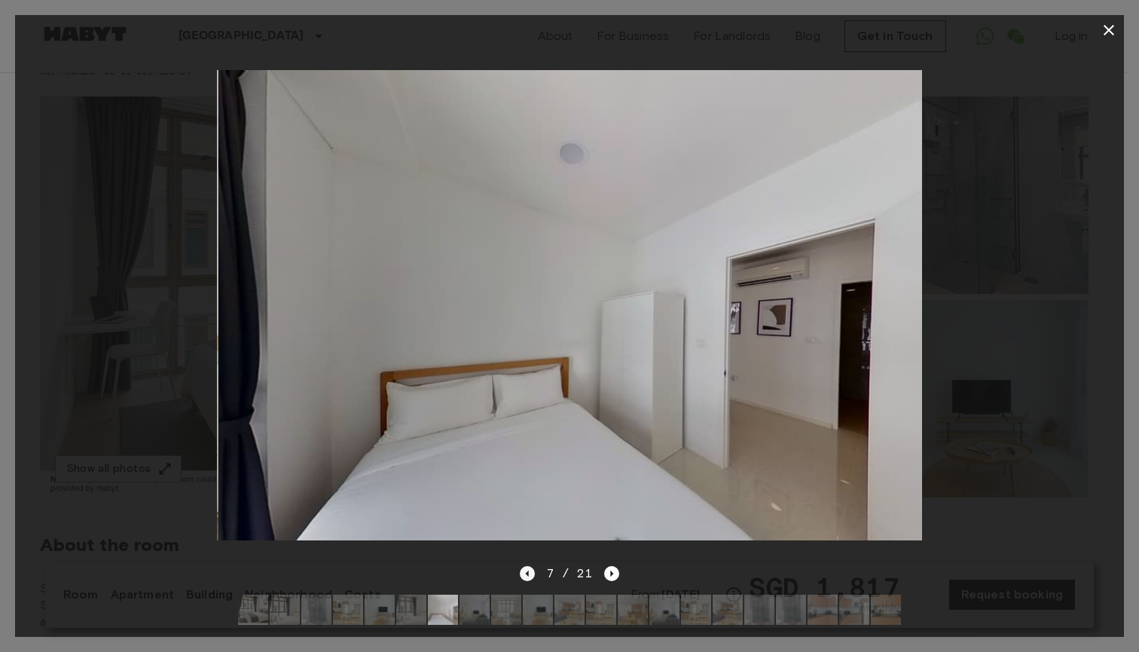
click at [528, 570] on icon "Previous image" at bounding box center [526, 573] width 3 height 6
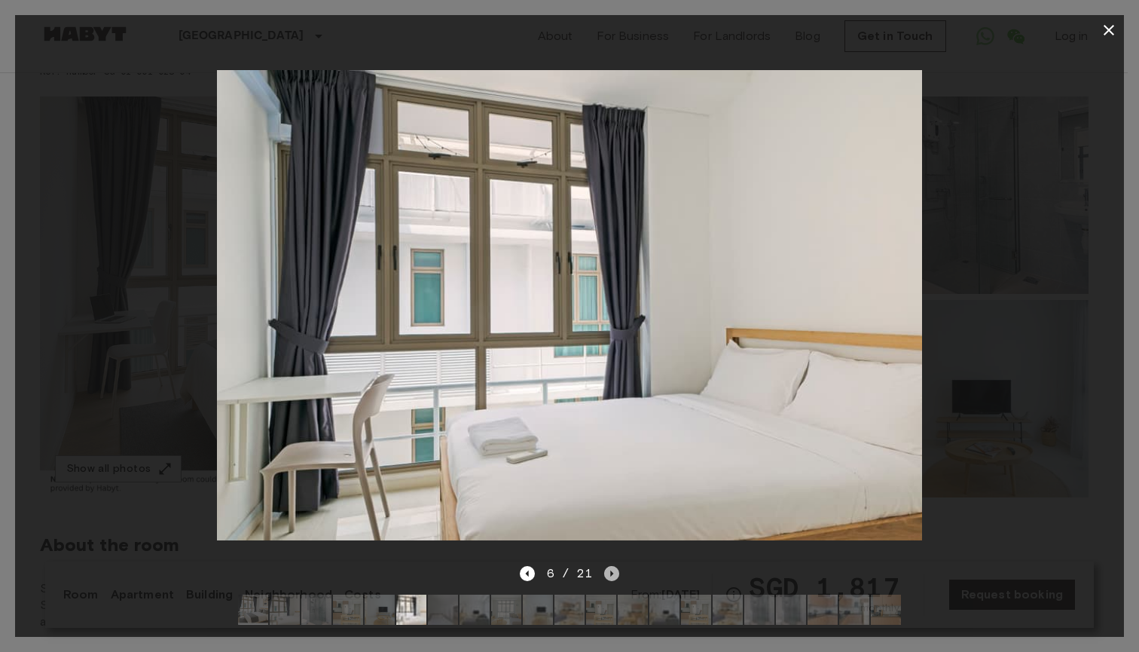
click at [606, 566] on icon "Next image" at bounding box center [611, 573] width 15 height 15
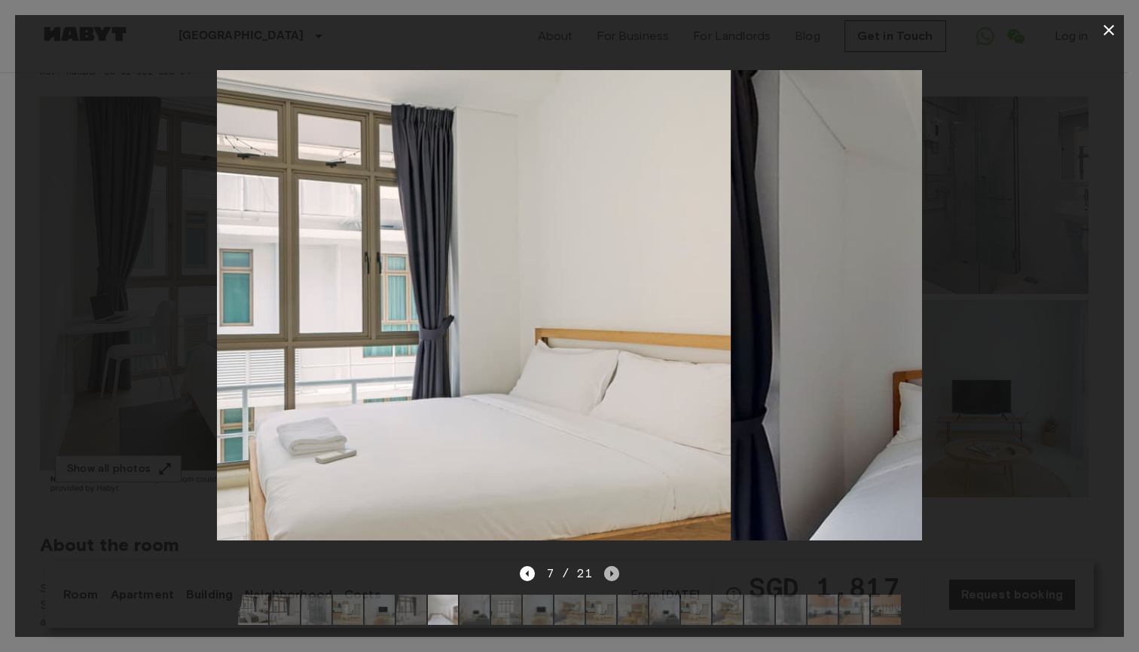
click at [615, 566] on icon "Next image" at bounding box center [611, 573] width 15 height 15
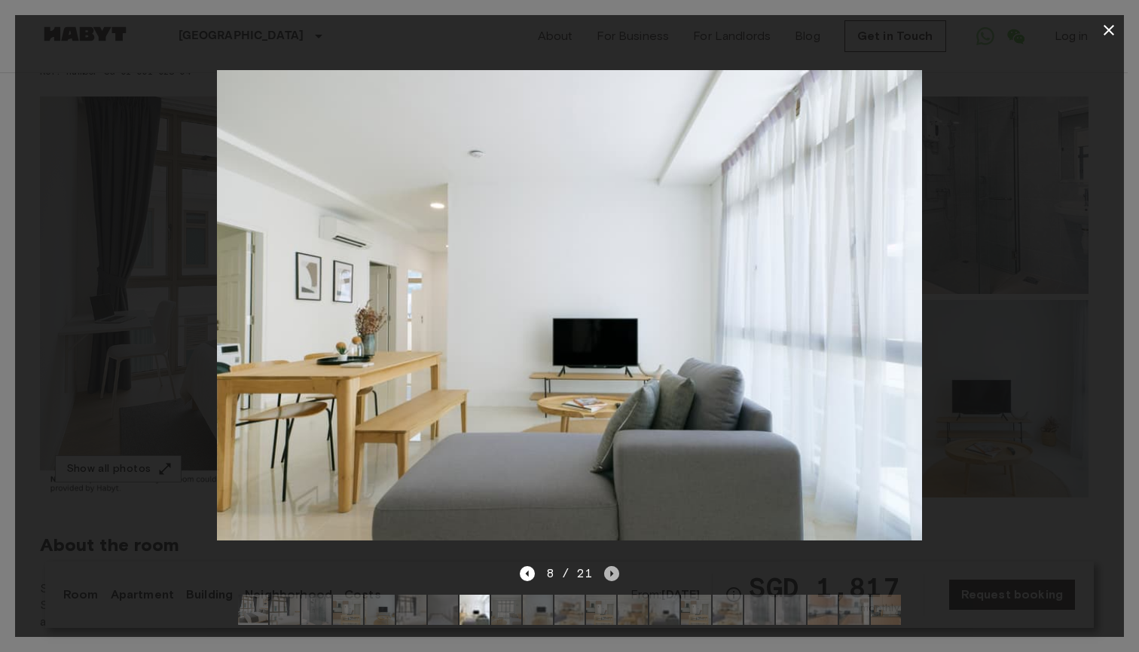
click at [615, 566] on icon "Next image" at bounding box center [611, 573] width 15 height 15
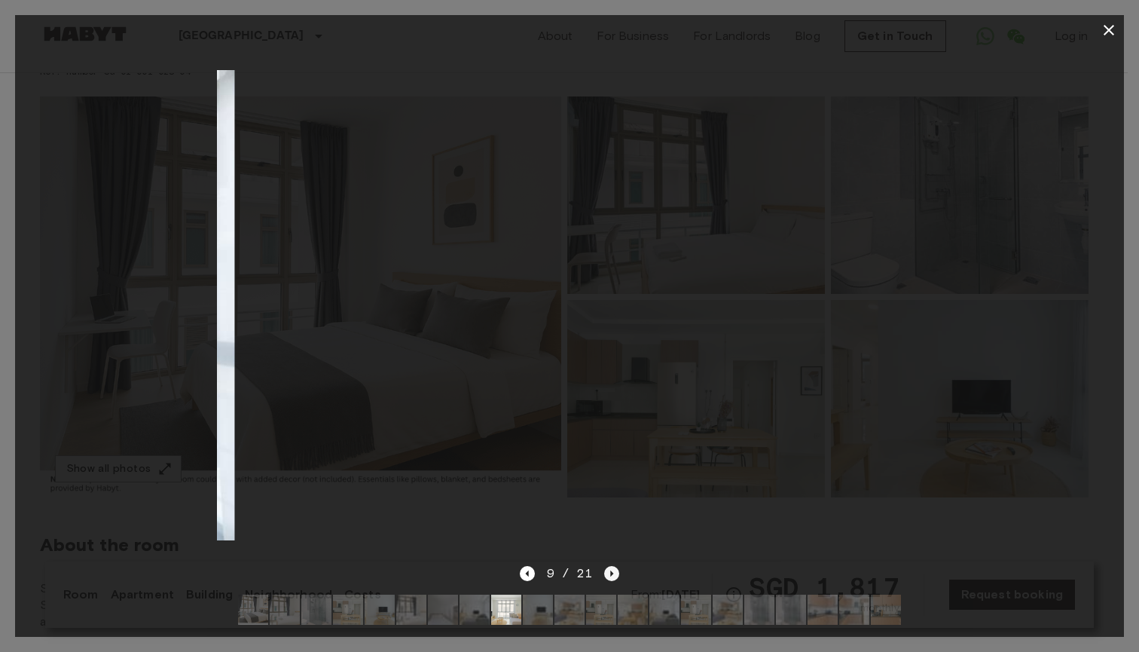
click at [615, 566] on icon "Next image" at bounding box center [611, 573] width 15 height 15
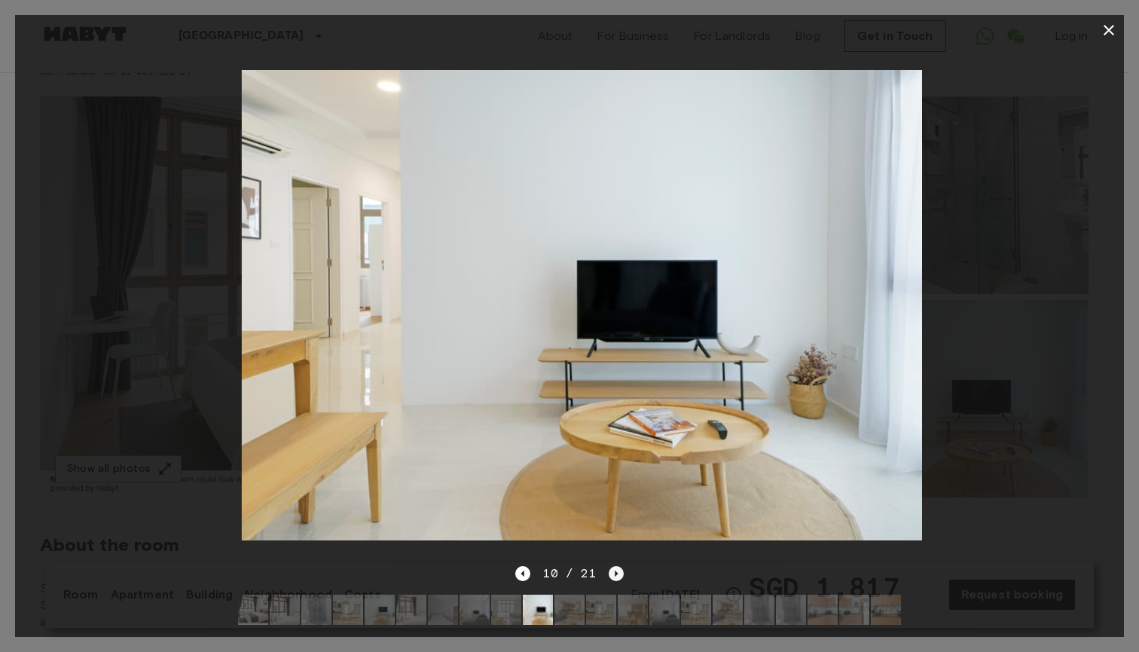
click at [612, 566] on icon "Next image" at bounding box center [616, 573] width 15 height 15
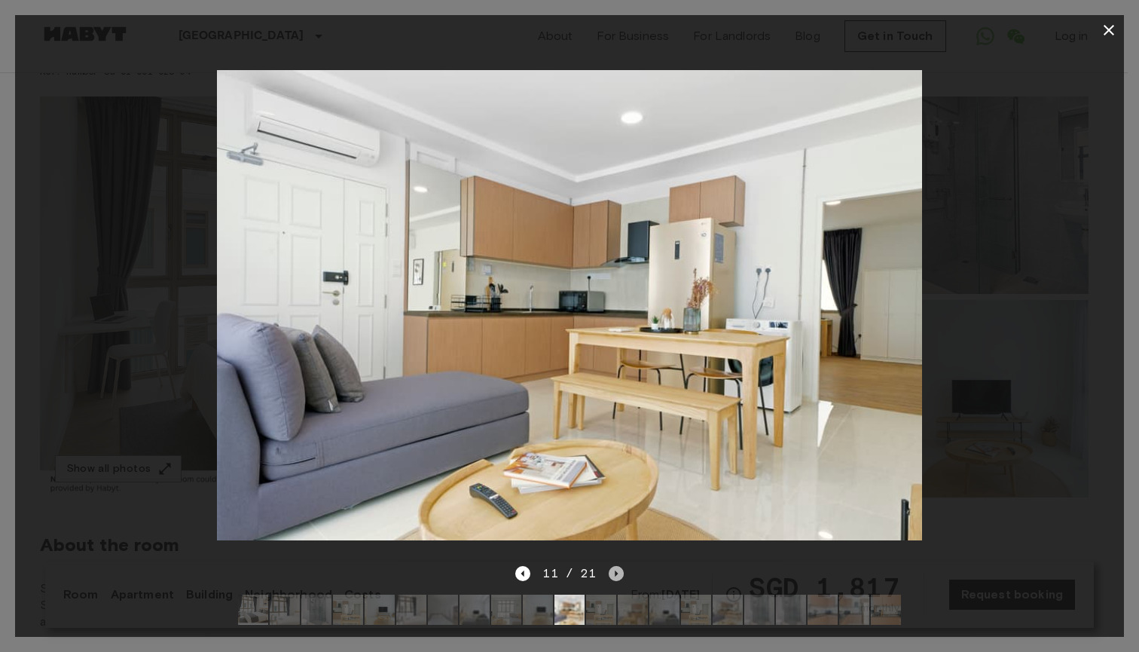
click at [615, 570] on icon "Next image" at bounding box center [616, 573] width 3 height 6
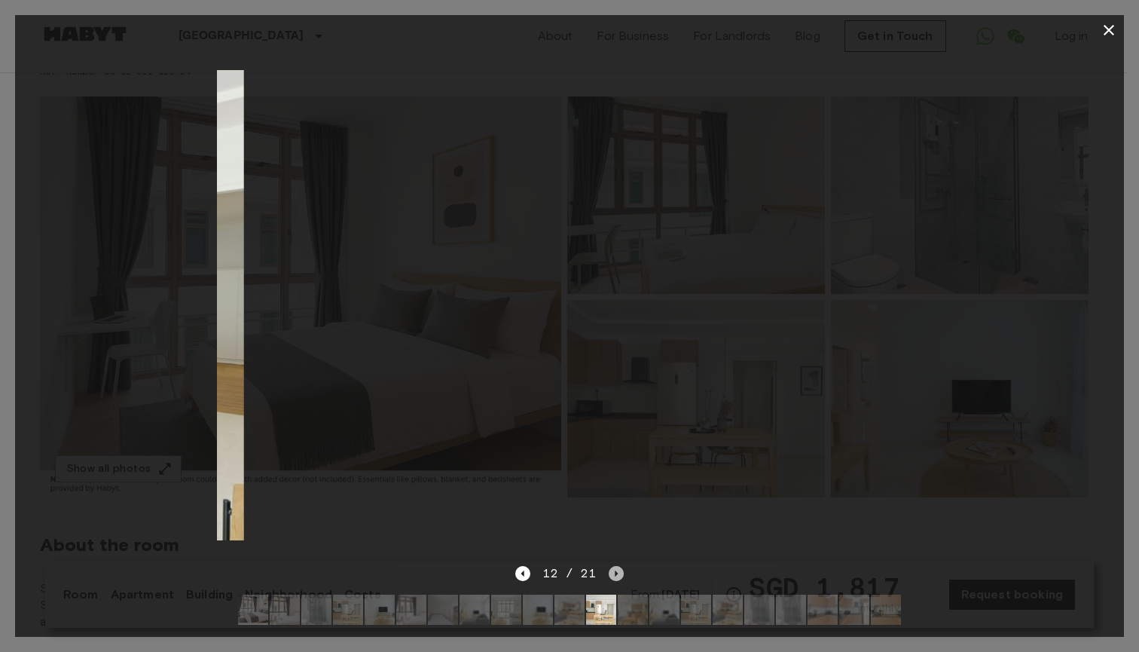
click at [615, 570] on icon "Next image" at bounding box center [616, 573] width 3 height 6
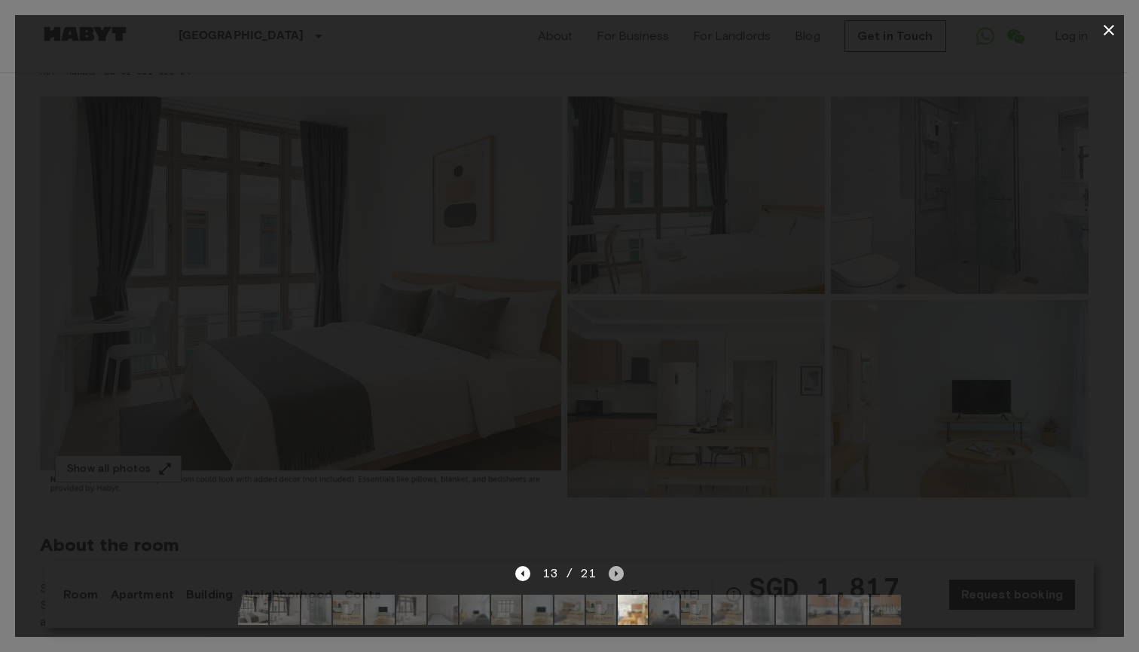
click at [615, 570] on icon "Next image" at bounding box center [616, 573] width 3 height 6
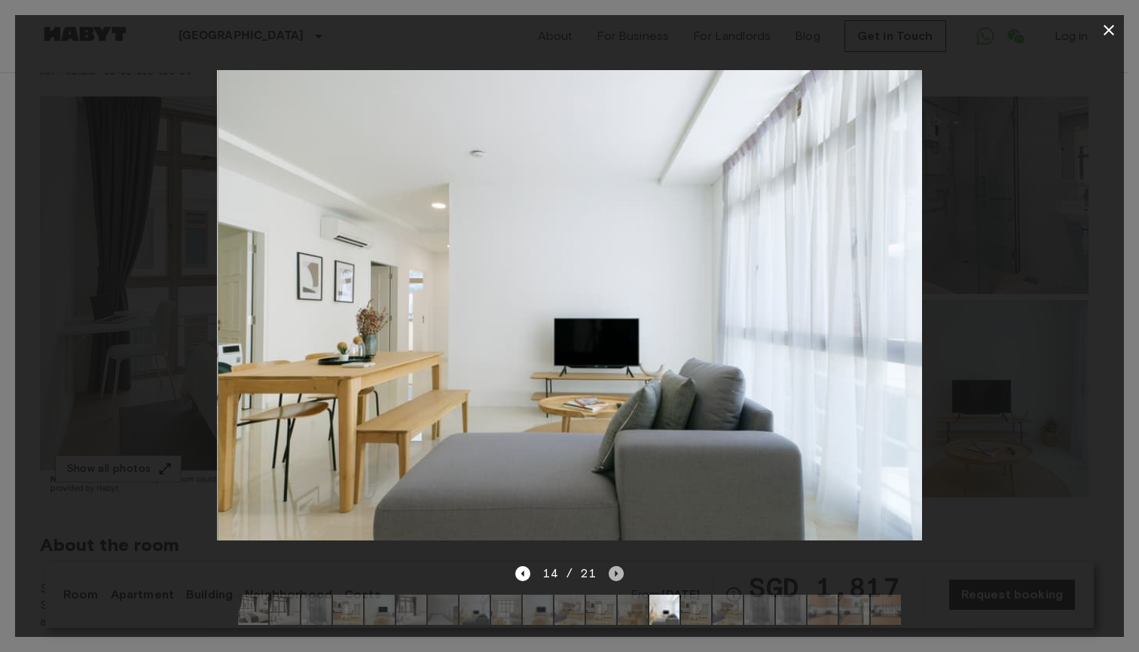
click at [615, 570] on icon "Next image" at bounding box center [616, 573] width 3 height 6
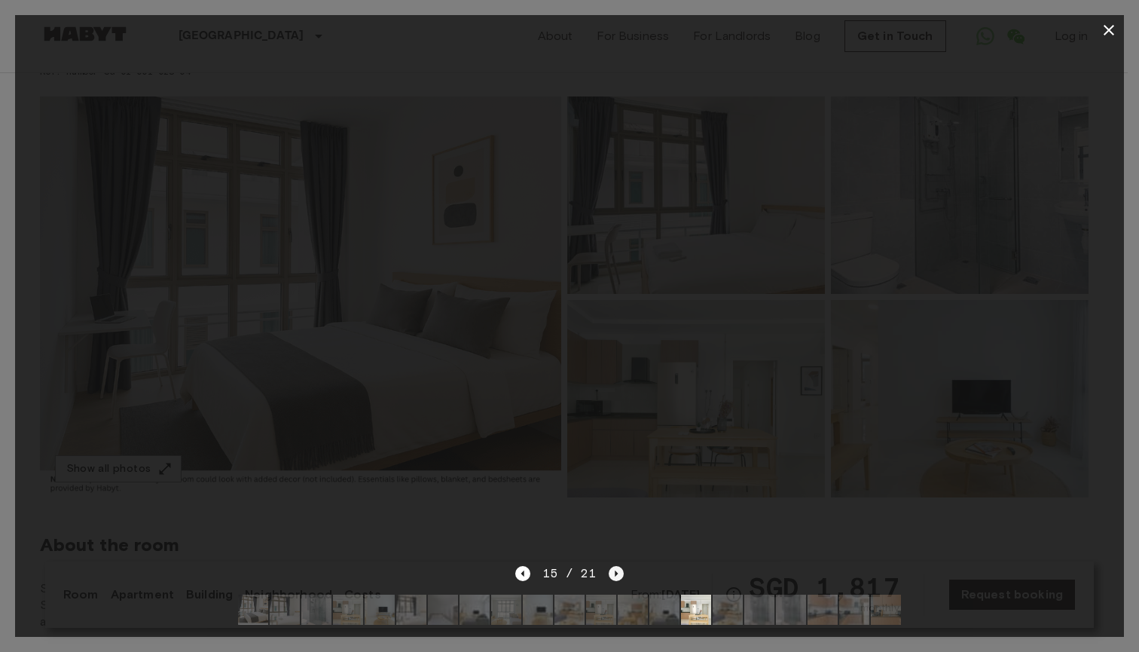
click at [615, 570] on icon "Next image" at bounding box center [616, 573] width 3 height 6
